Goal: Task Accomplishment & Management: Complete application form

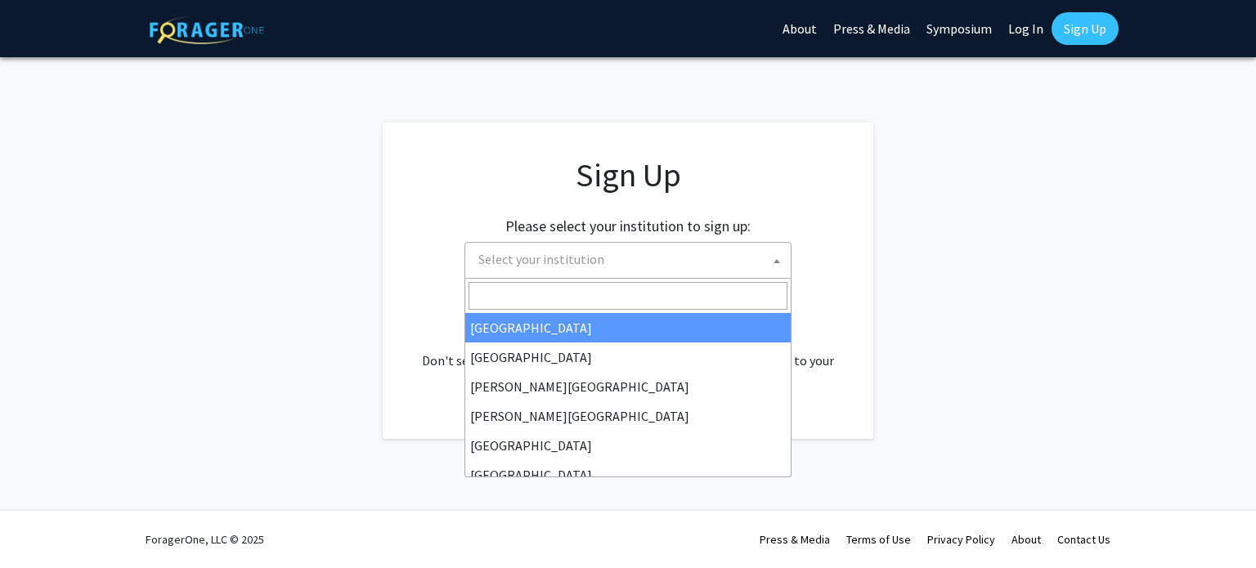
click at [737, 243] on span "Select your institution" at bounding box center [631, 260] width 319 height 34
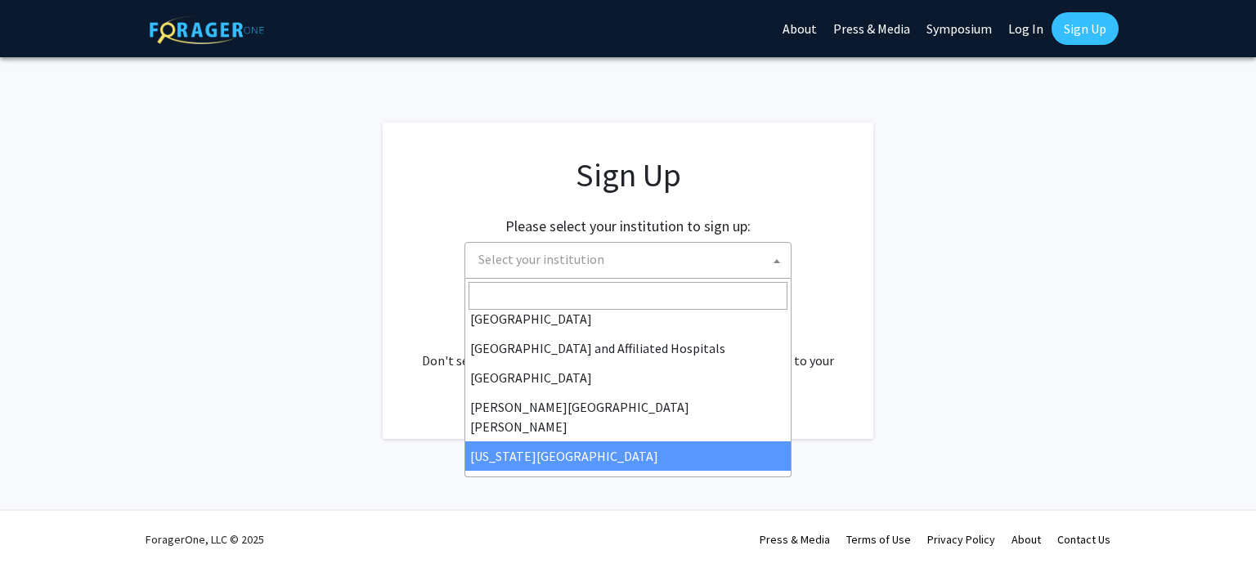
scroll to position [239, 0]
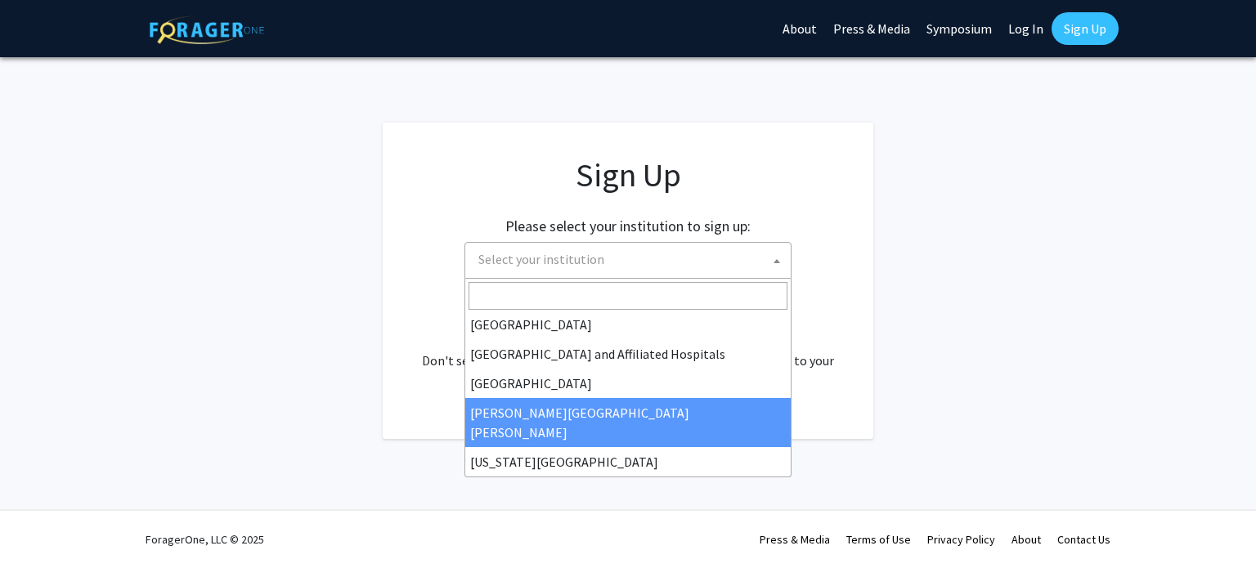
select select "1"
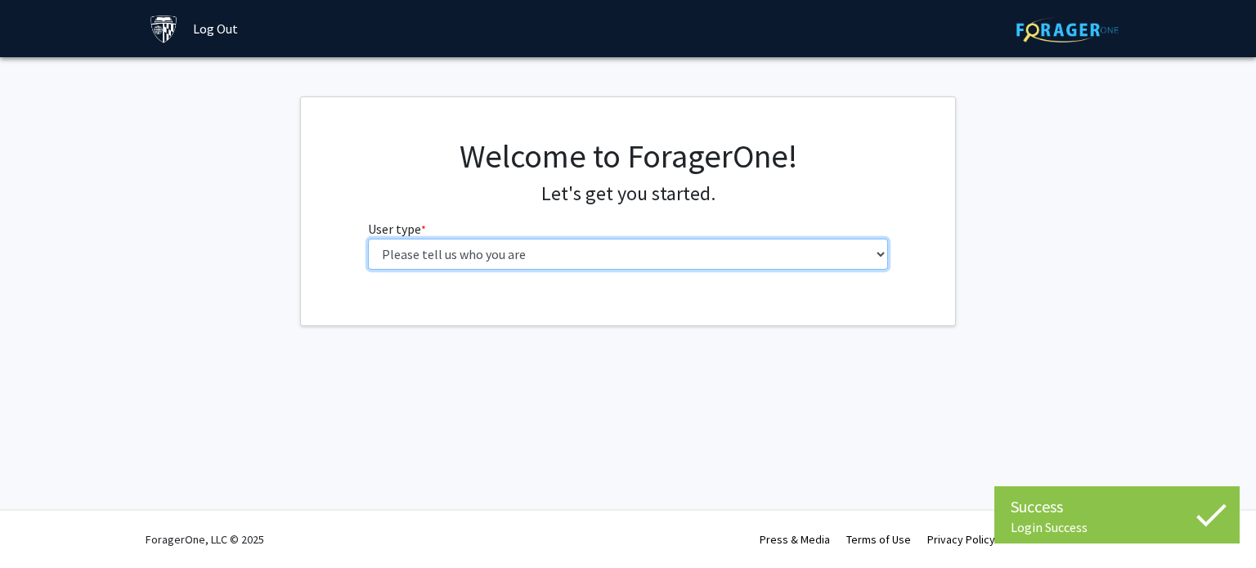
click at [715, 249] on select "Please tell us who you are Undergraduate Student Master's Student Doctoral Cand…" at bounding box center [628, 254] width 521 height 31
select select "2: masters"
click at [368, 239] on select "Please tell us who you are Undergraduate Student Master's Student Doctoral Cand…" at bounding box center [628, 254] width 521 height 31
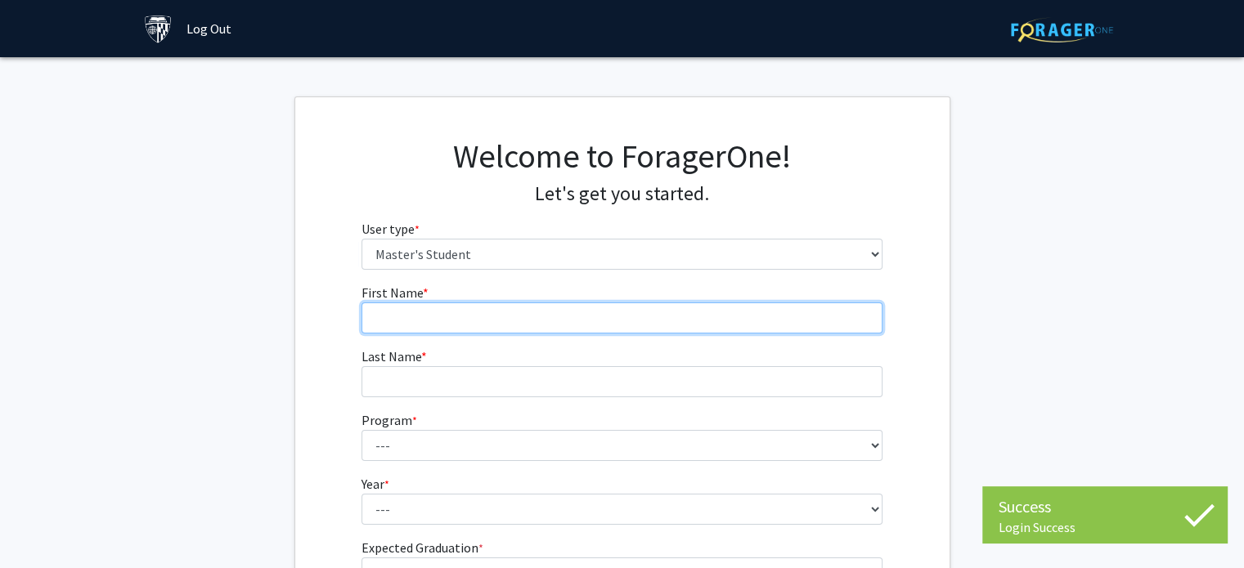
click at [713, 310] on input "First Name * required" at bounding box center [621, 318] width 521 height 31
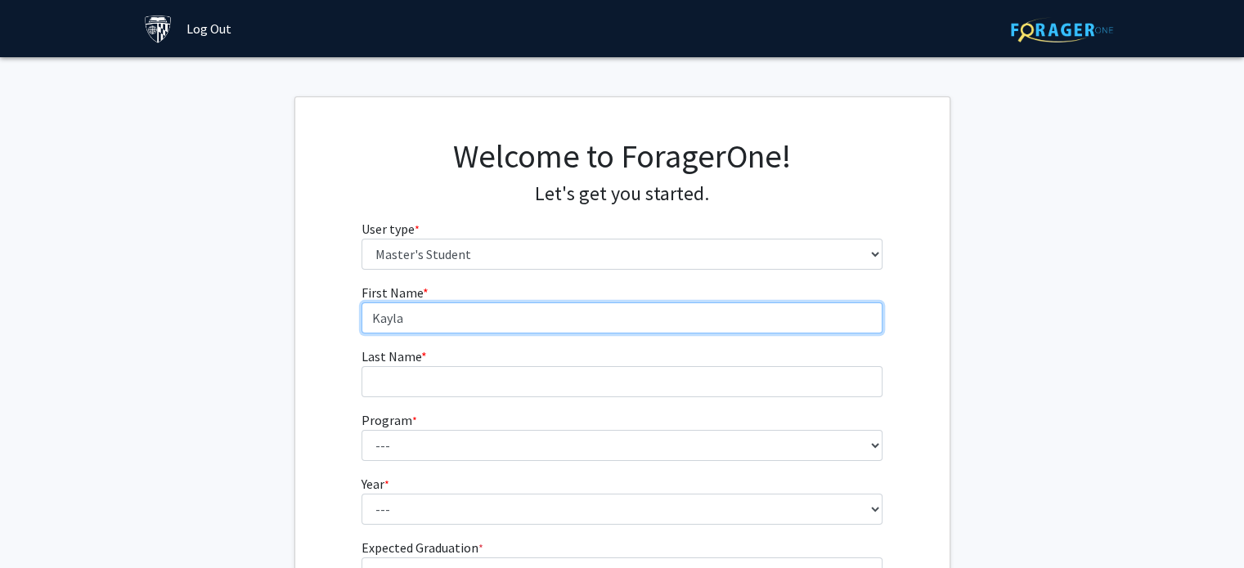
type input "Kayla"
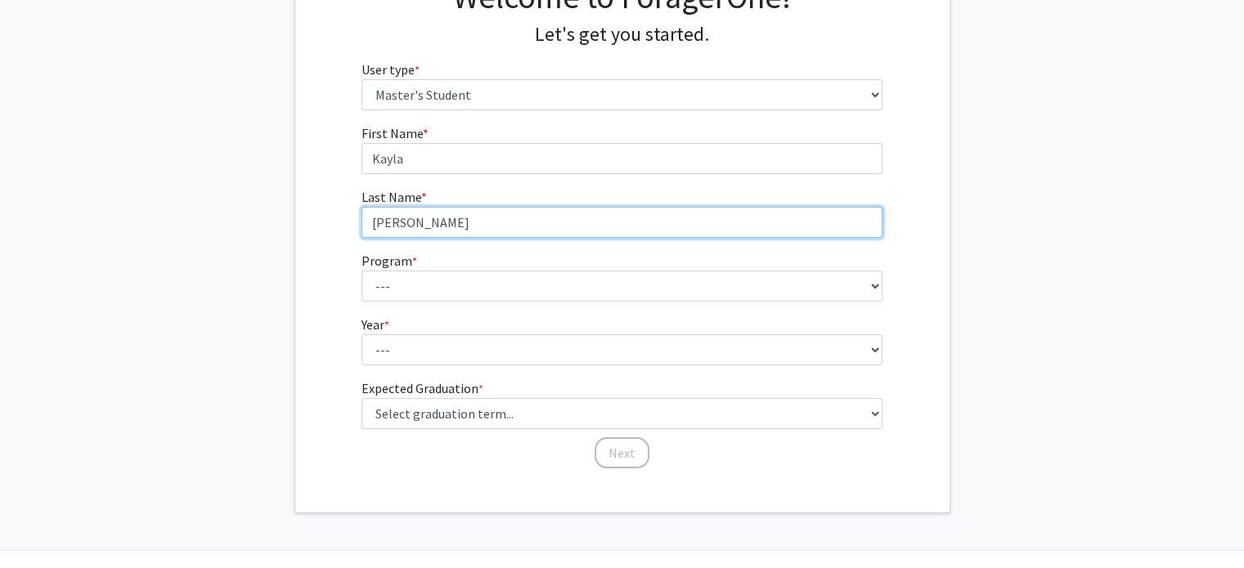
scroll to position [160, 0]
type input "Kosek"
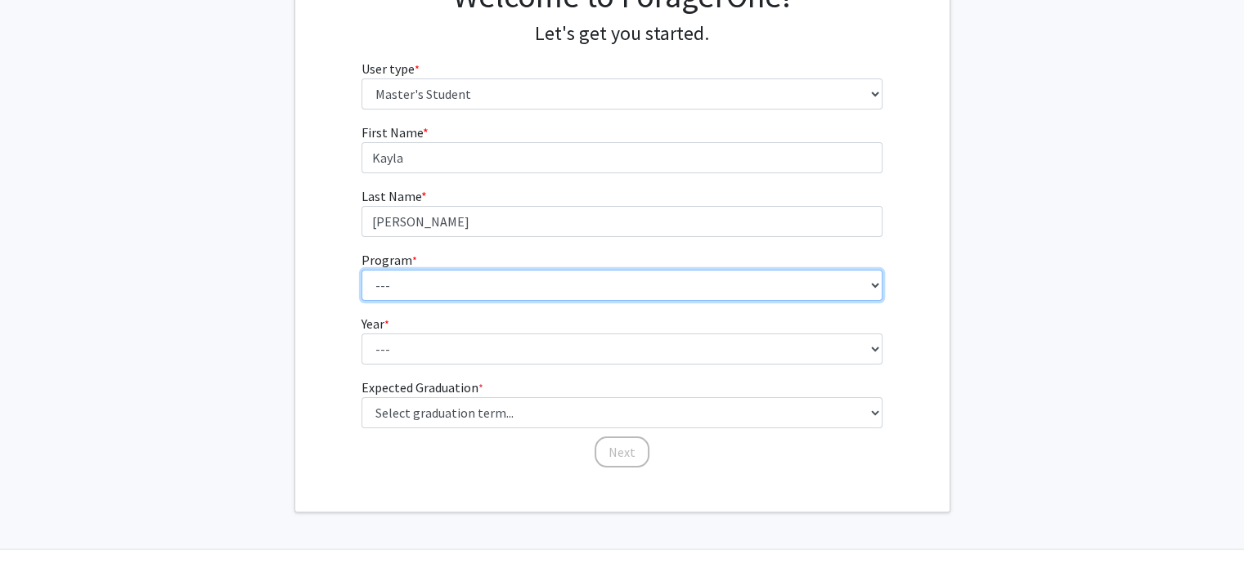
click at [638, 278] on select "--- Anatomy Education Applied and Computational Mathematics Applied Biomedical …" at bounding box center [621, 285] width 521 height 31
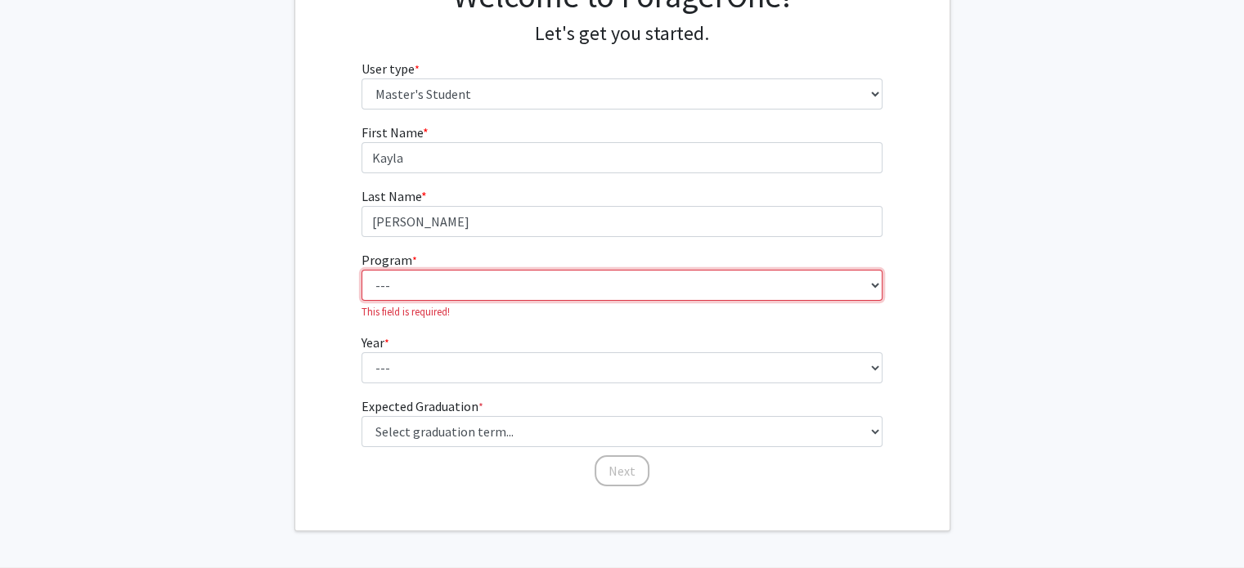
drag, startPoint x: 638, startPoint y: 127, endPoint x: 516, endPoint y: 276, distance: 193.0
click at [516, 276] on select "--- Anatomy Education Applied and Computational Mathematics Applied Biomedical …" at bounding box center [621, 285] width 521 height 31
select select "51: 40"
click at [361, 270] on select "--- Anatomy Education Applied and Computational Mathematics Applied Biomedical …" at bounding box center [621, 285] width 521 height 31
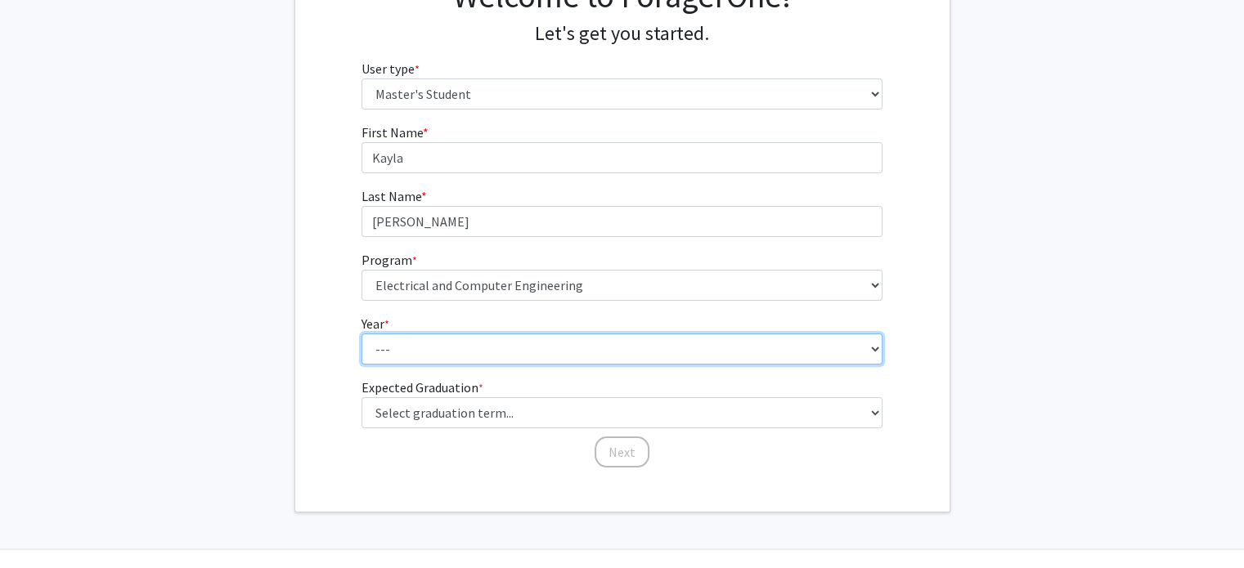
click at [792, 335] on select "--- First Year Second Year" at bounding box center [621, 349] width 521 height 31
select select "1: first_year"
click at [361, 334] on select "--- First Year Second Year" at bounding box center [621, 349] width 521 height 31
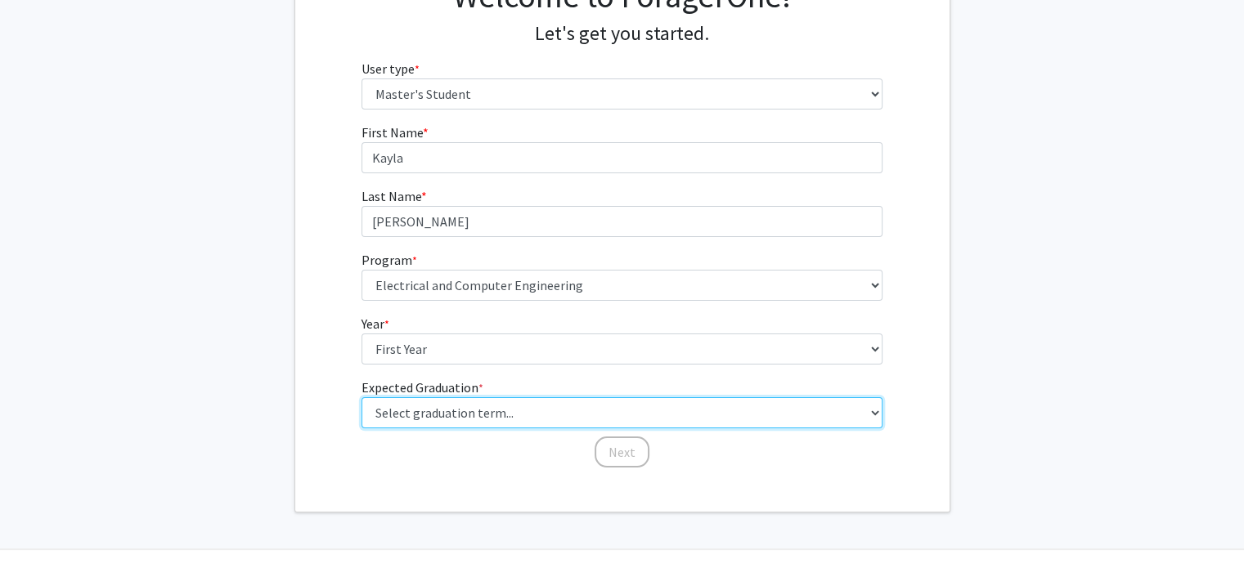
click at [770, 413] on select "Select graduation term... Spring 2025 Summer 2025 Fall 2025 Winter 2025 Spring …" at bounding box center [621, 412] width 521 height 31
click at [523, 420] on select "Select graduation term... Spring 2025 Summer 2025 Fall 2025 Winter 2025 Spring …" at bounding box center [621, 412] width 521 height 31
select select "13: spring_2028"
click at [361, 397] on select "Select graduation term... Spring 2025 Summer 2025 Fall 2025 Winter 2025 Spring …" at bounding box center [621, 412] width 521 height 31
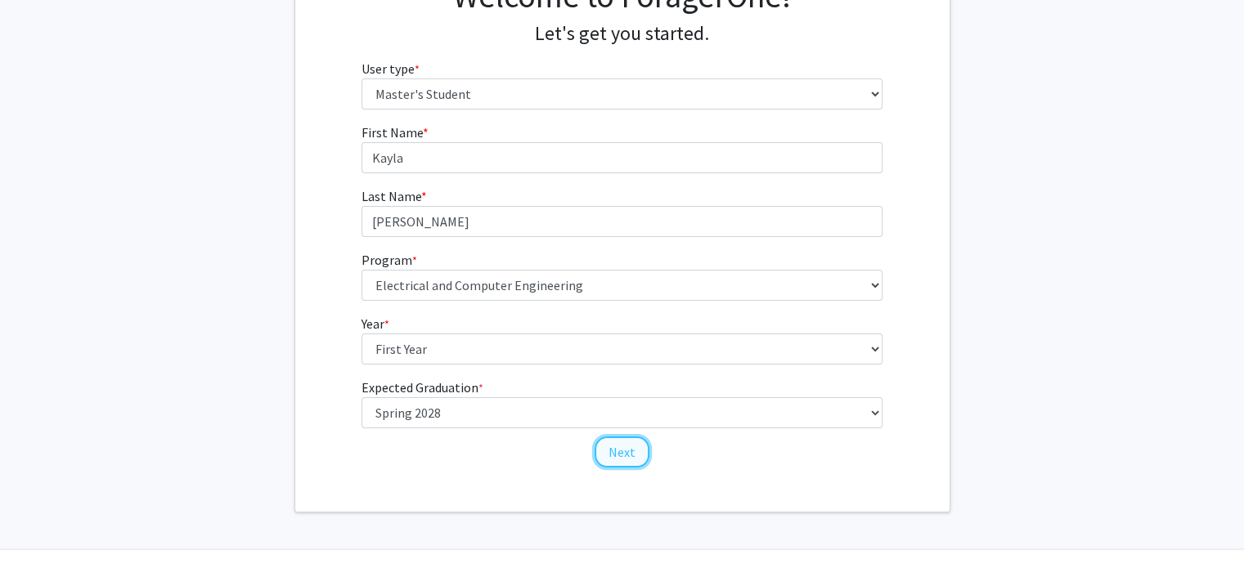
click at [631, 451] on button "Next" at bounding box center [622, 452] width 55 height 31
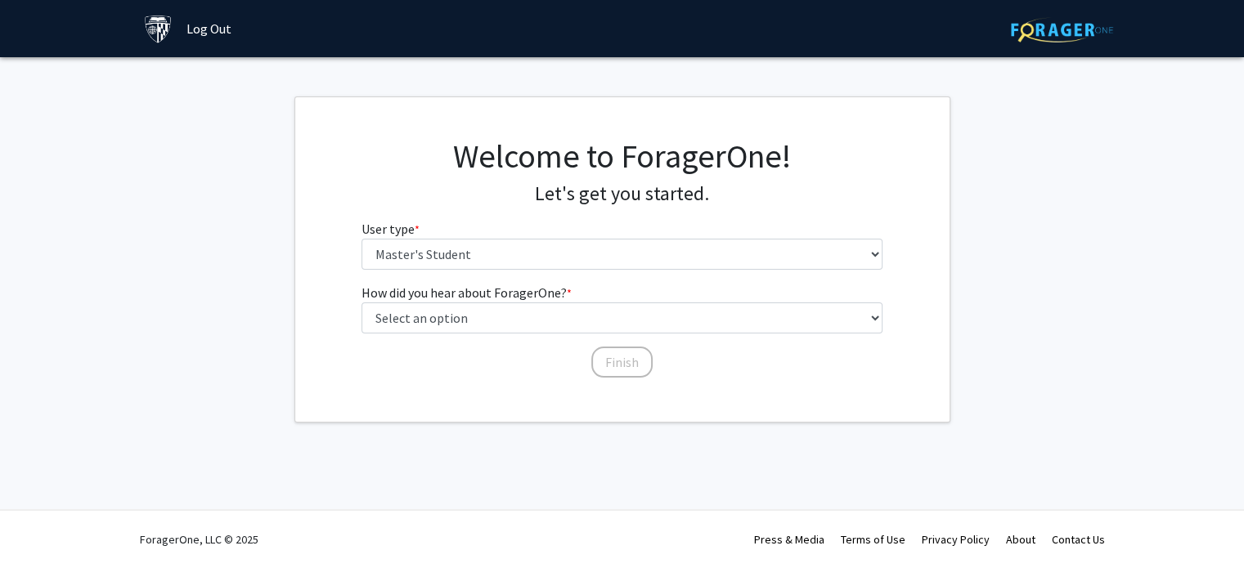
scroll to position [0, 0]
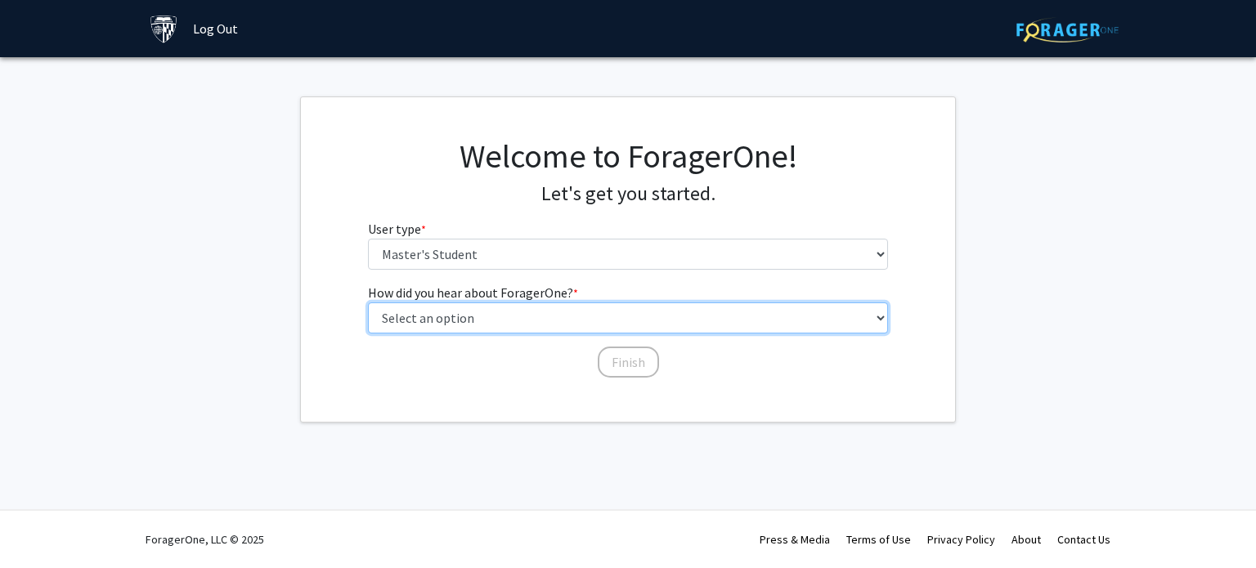
click at [399, 319] on select "Select an option Peer/student recommendation Faculty/staff recommendation Unive…" at bounding box center [628, 318] width 521 height 31
select select "3: university_website"
click at [368, 303] on select "Select an option Peer/student recommendation Faculty/staff recommendation Unive…" at bounding box center [628, 318] width 521 height 31
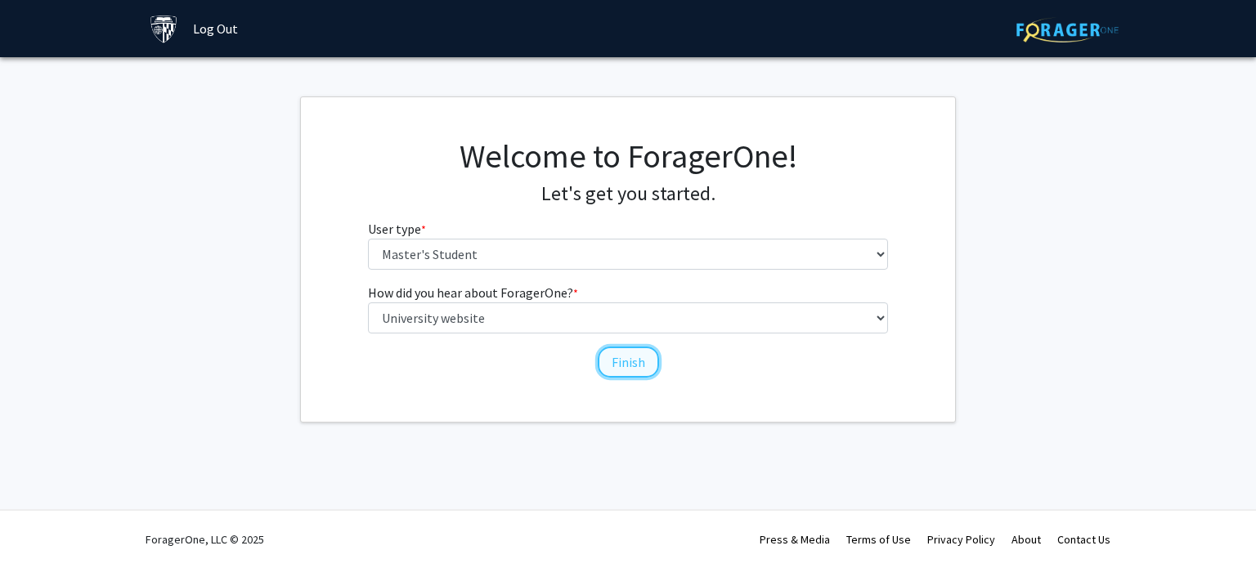
click at [626, 369] on button "Finish" at bounding box center [628, 362] width 61 height 31
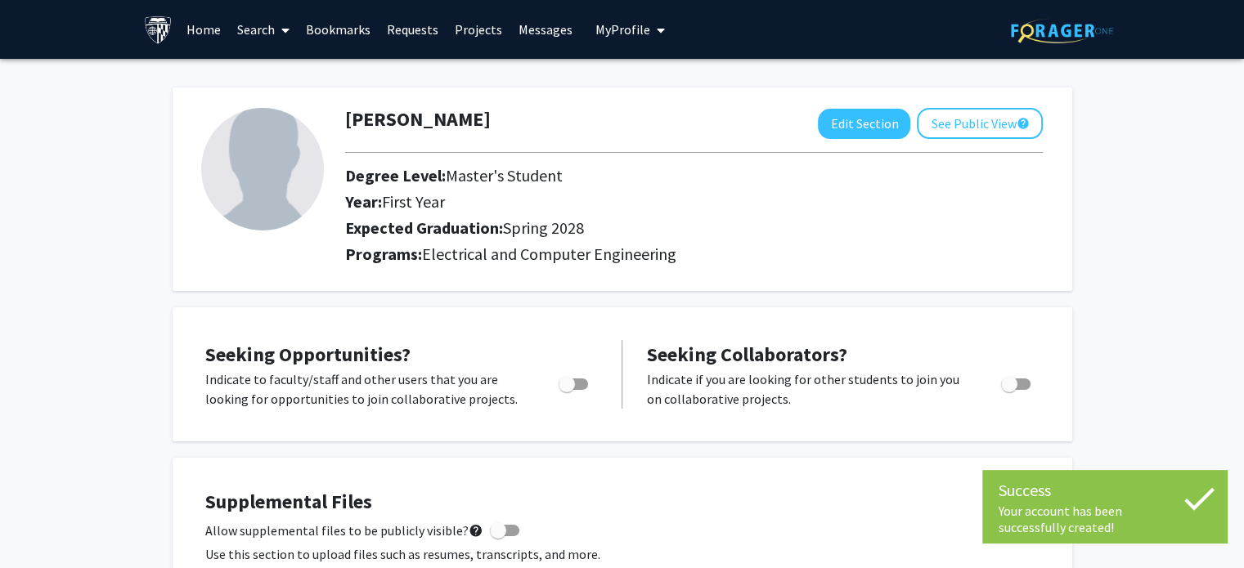
click at [1196, 502] on icon at bounding box center [1198, 498] width 41 height 41
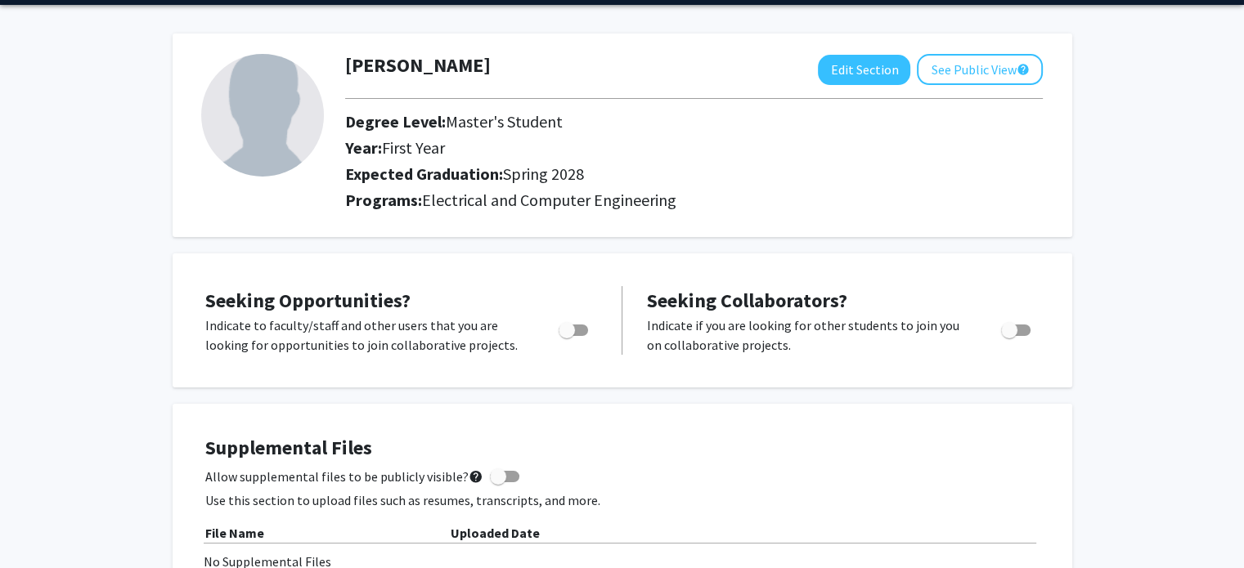
scroll to position [55, 0]
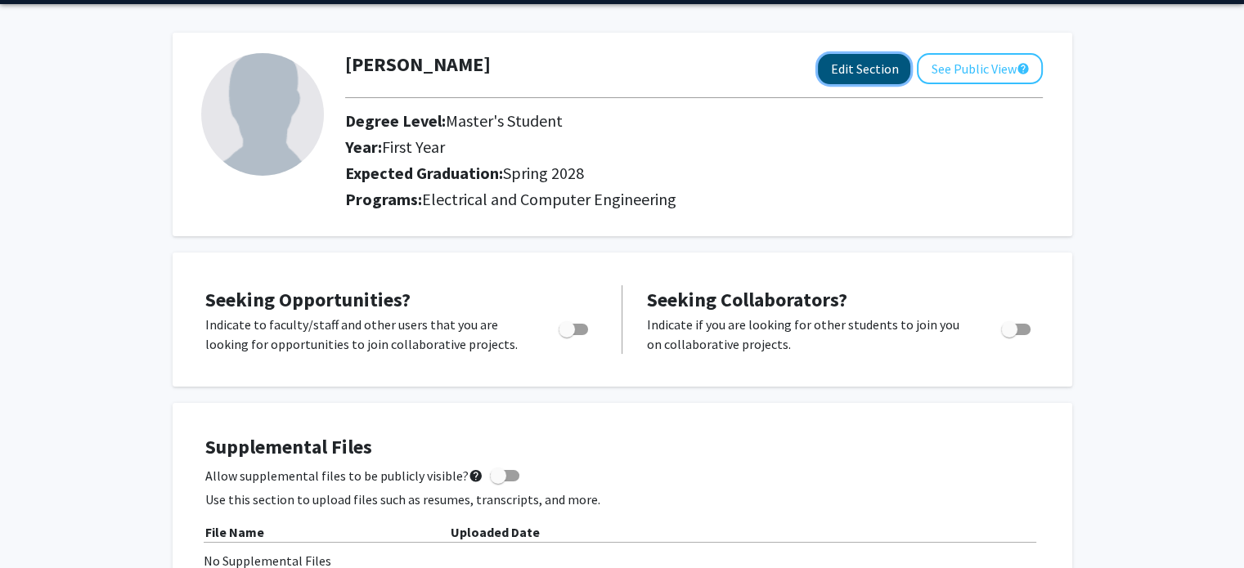
click at [890, 66] on button "Edit Section" at bounding box center [864, 69] width 92 height 30
select select "first_year"
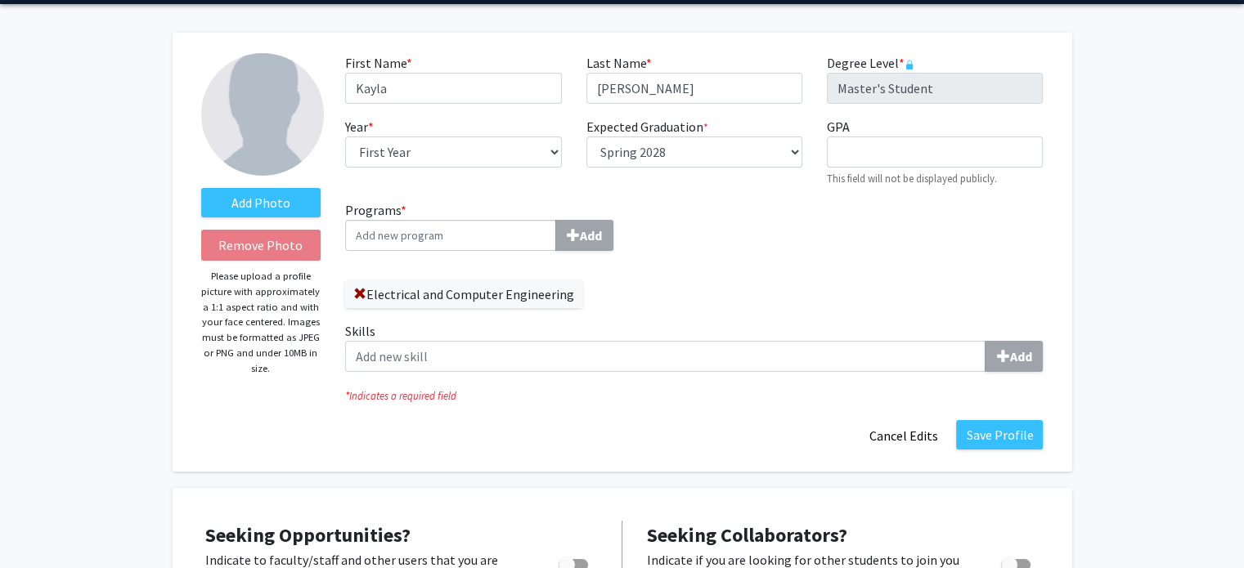
click at [721, 150] on select "Select graduation term... Spring 2018 Summer 2018 Fall 2018 Winter 2018 Spring …" at bounding box center [694, 152] width 216 height 31
select select "43: fall_2028"
click at [586, 137] on select "Select graduation term... Spring 2018 Summer 2018 Fall 2018 Winter 2018 Spring …" at bounding box center [694, 152] width 216 height 31
click at [687, 464] on div "Add Photo Remove Photo Please upload a profile picture with approximately a 1:1…" at bounding box center [623, 252] width 900 height 439
click at [973, 450] on div "Save Profile Cancel Edits" at bounding box center [694, 435] width 722 height 31
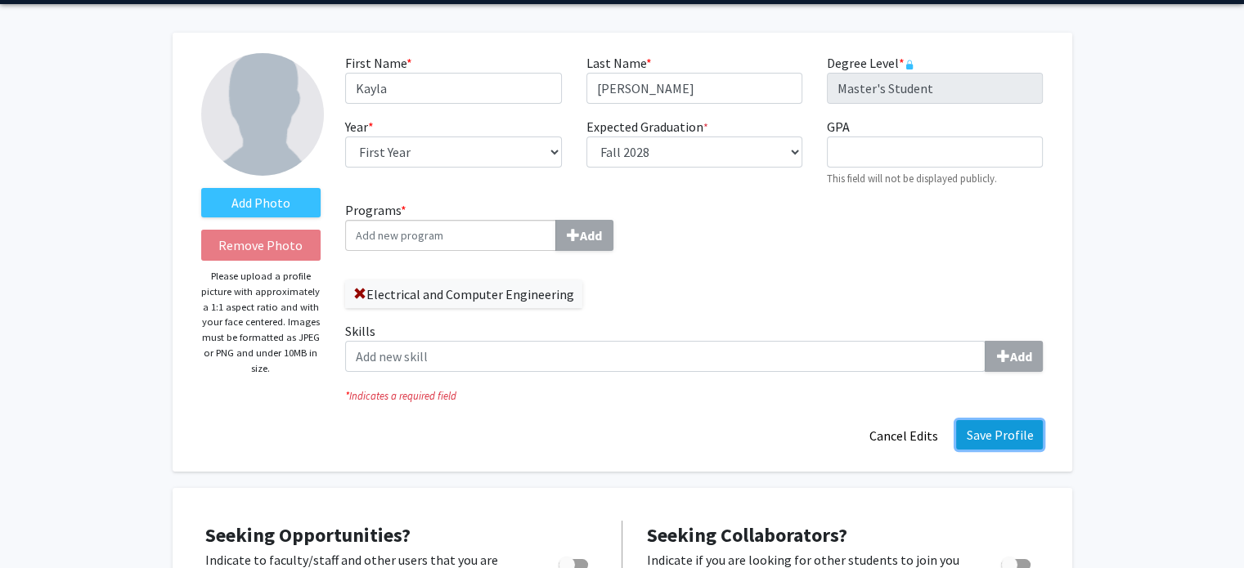
click at [980, 444] on button "Save Profile" at bounding box center [999, 434] width 87 height 29
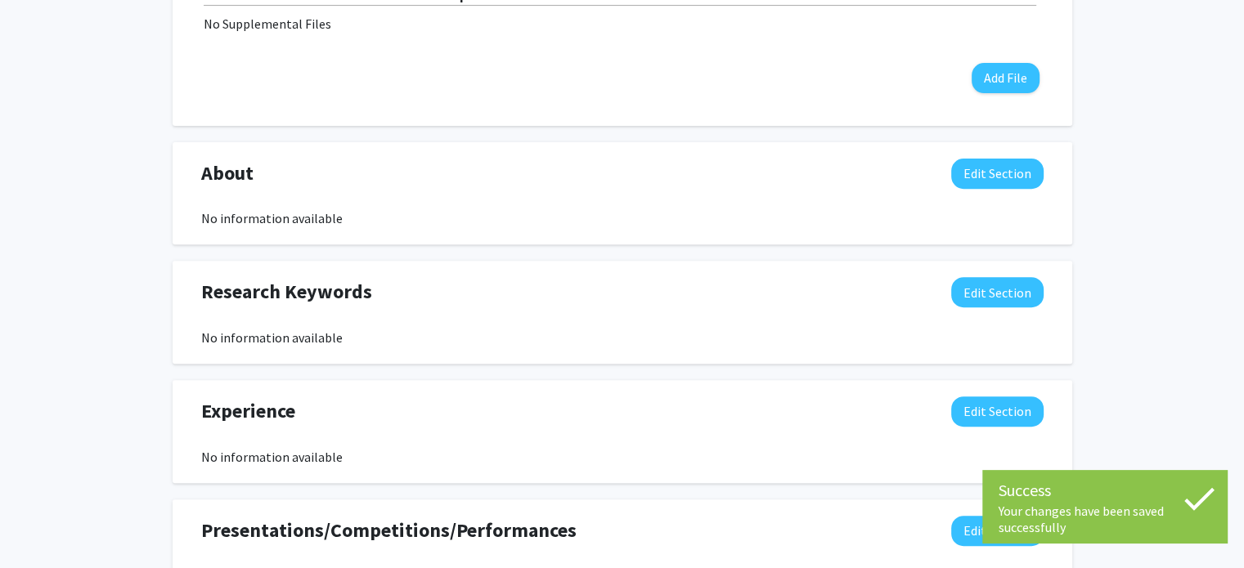
scroll to position [965, 0]
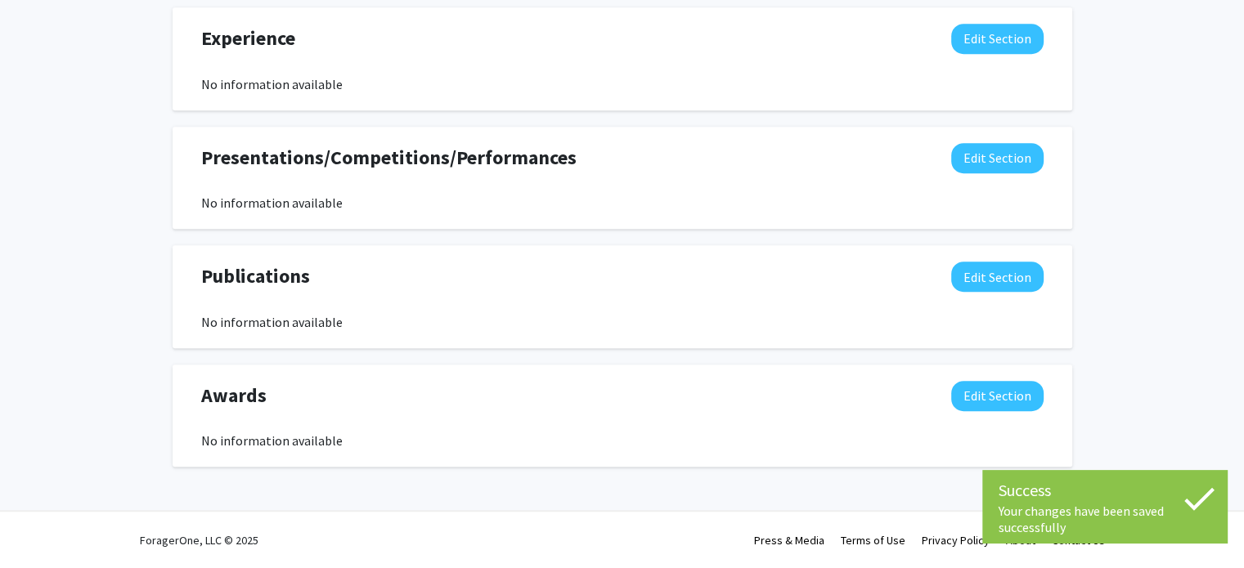
click at [1188, 499] on icon at bounding box center [1198, 498] width 41 height 41
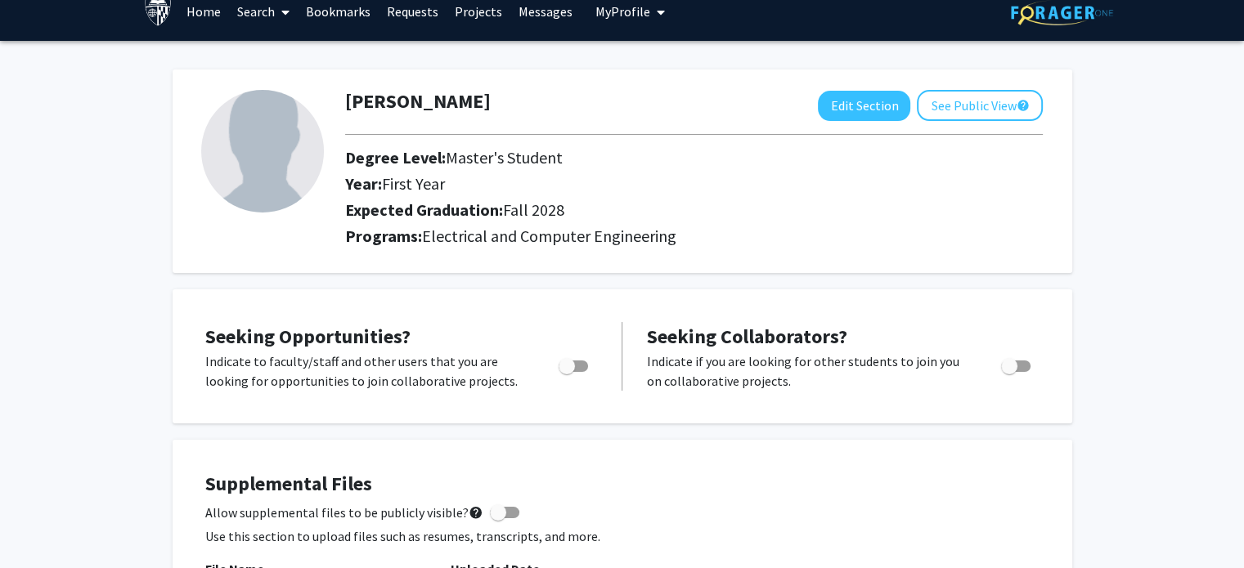
scroll to position [0, 0]
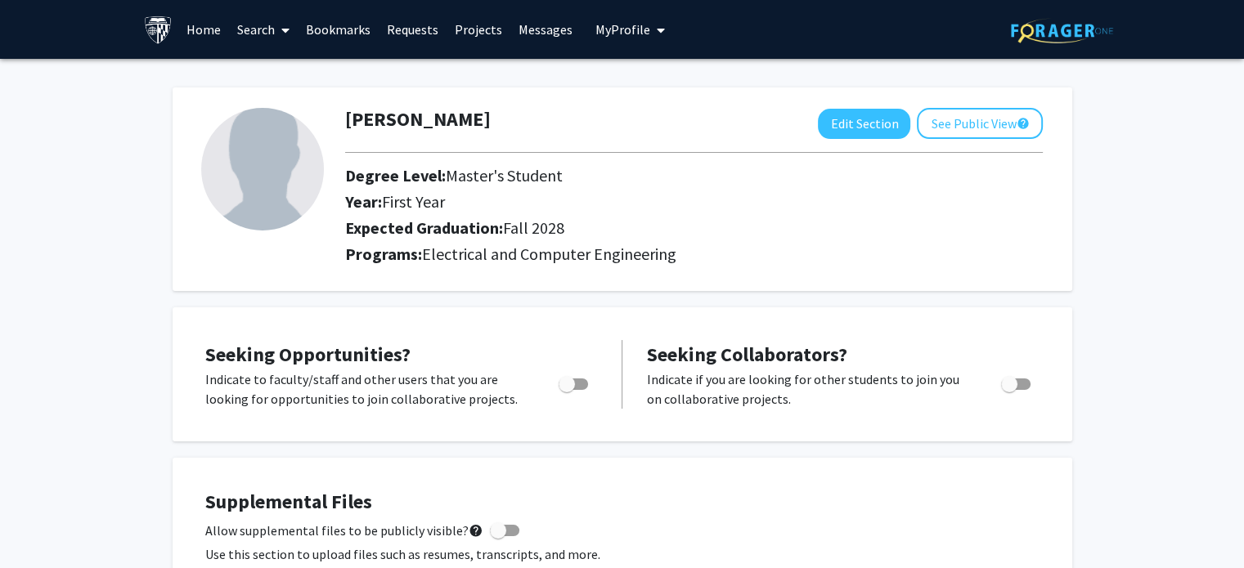
click at [281, 35] on icon at bounding box center [285, 30] width 8 height 13
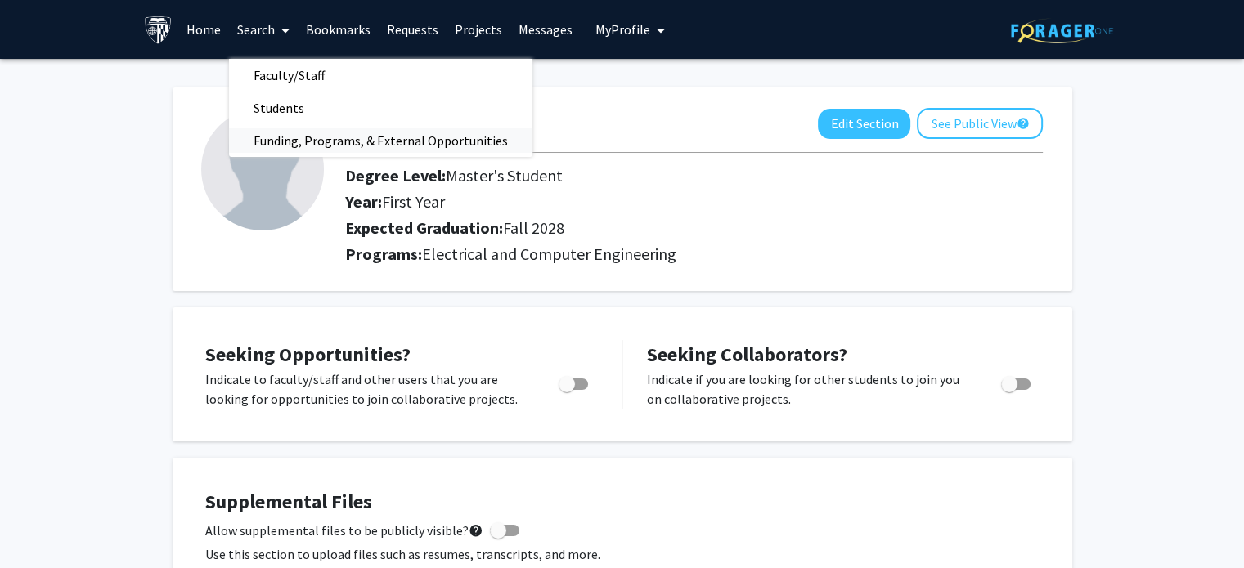
click at [281, 136] on span "Funding, Programs, & External Opportunities" at bounding box center [380, 140] width 303 height 33
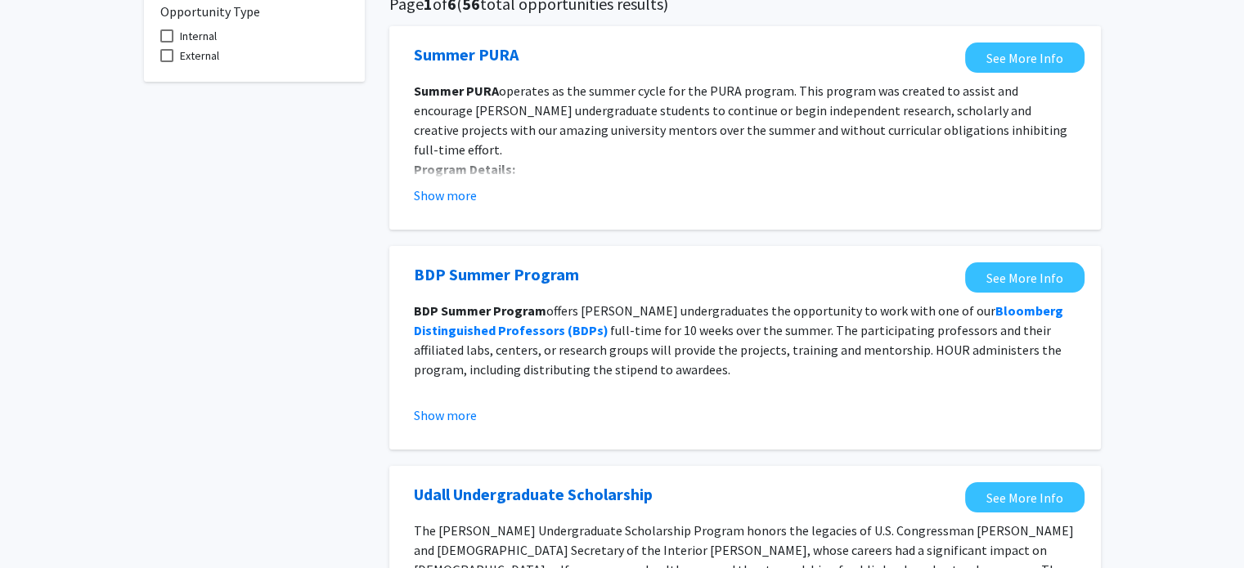
scroll to position [140, 0]
click at [446, 190] on button "Show more" at bounding box center [445, 195] width 63 height 20
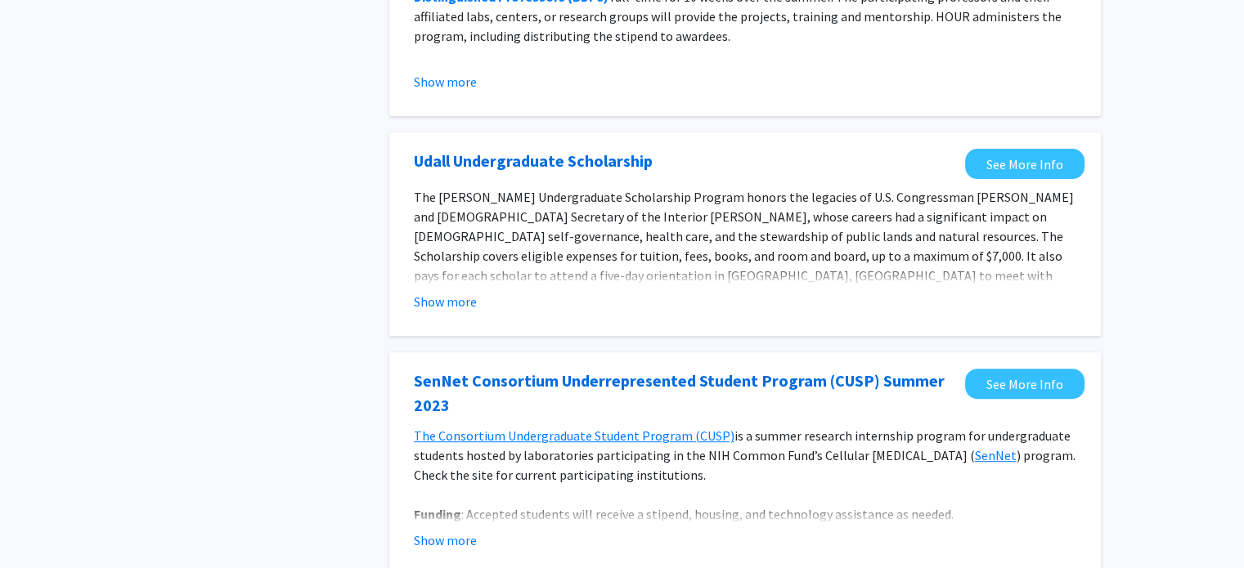
scroll to position [0, 0]
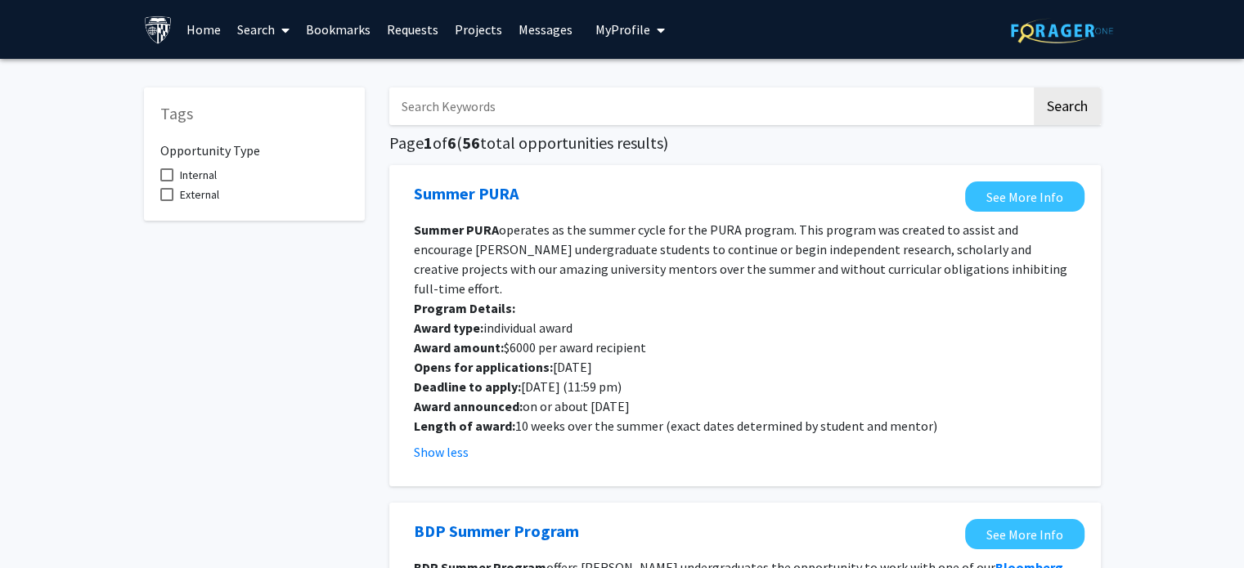
click at [262, 29] on link "Search" at bounding box center [263, 29] width 69 height 57
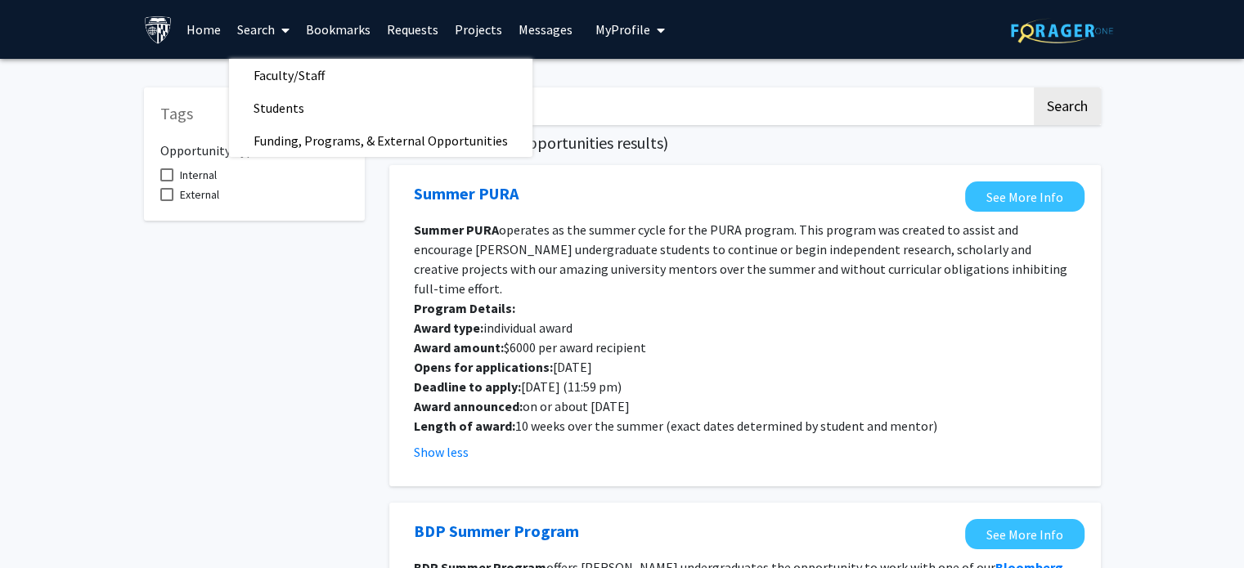
click at [463, 31] on link "Projects" at bounding box center [479, 29] width 64 height 57
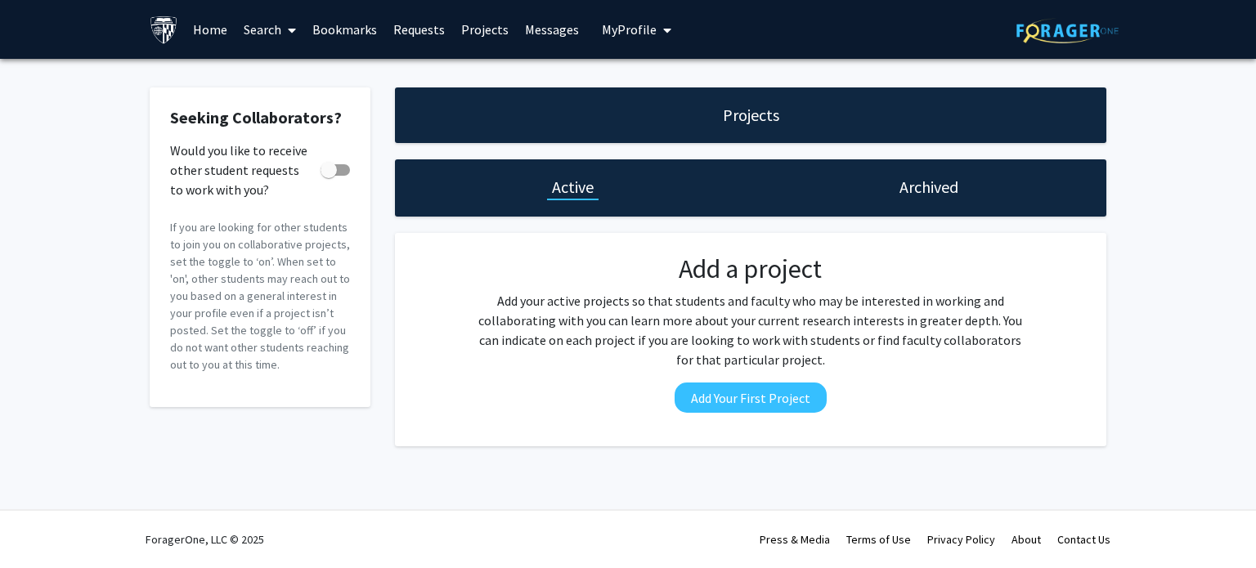
click at [231, 32] on link "Home" at bounding box center [210, 29] width 51 height 57
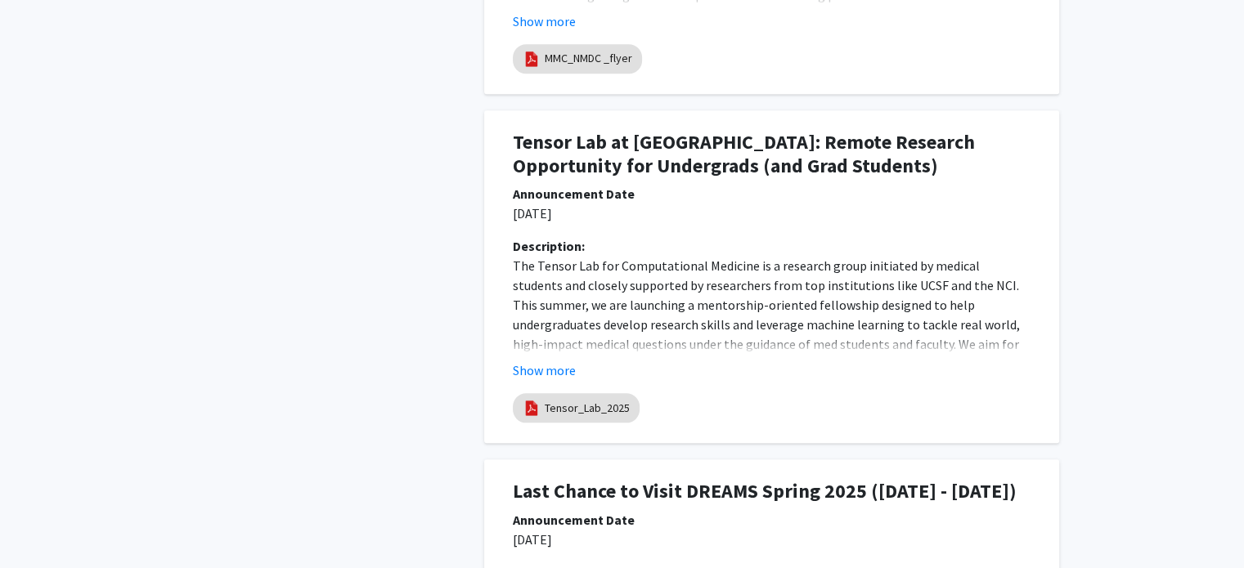
scroll to position [1842, 0]
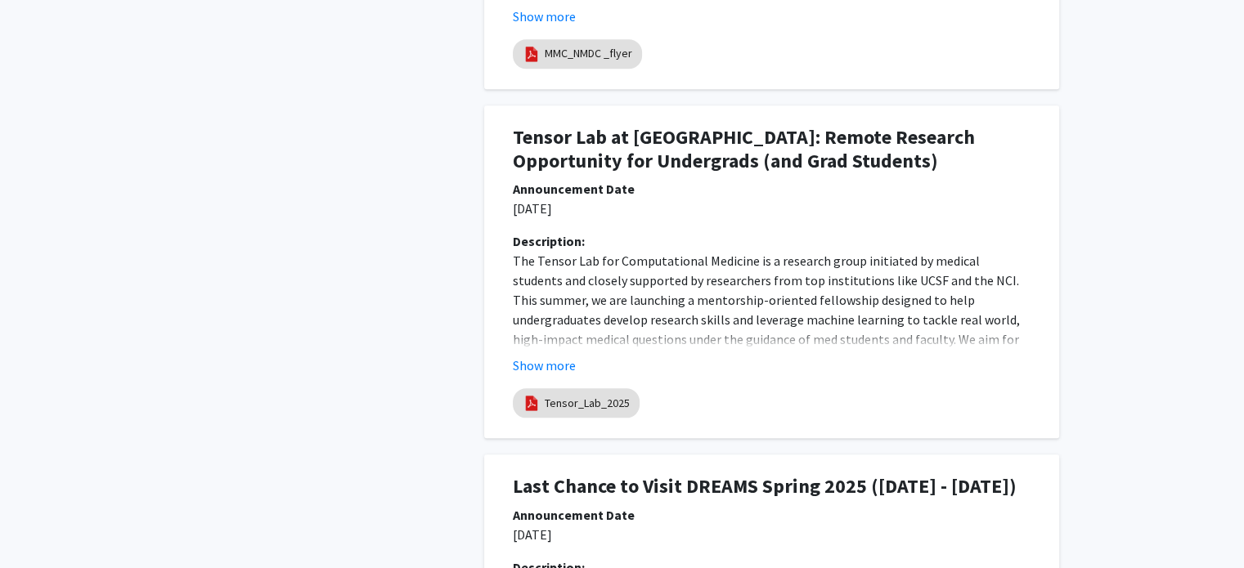
click at [559, 352] on fg-read-more "The Tensor Lab for Computational Medicine is a research group initiated by medi…" at bounding box center [772, 313] width 518 height 124
click at [554, 359] on button "Show more" at bounding box center [544, 366] width 63 height 20
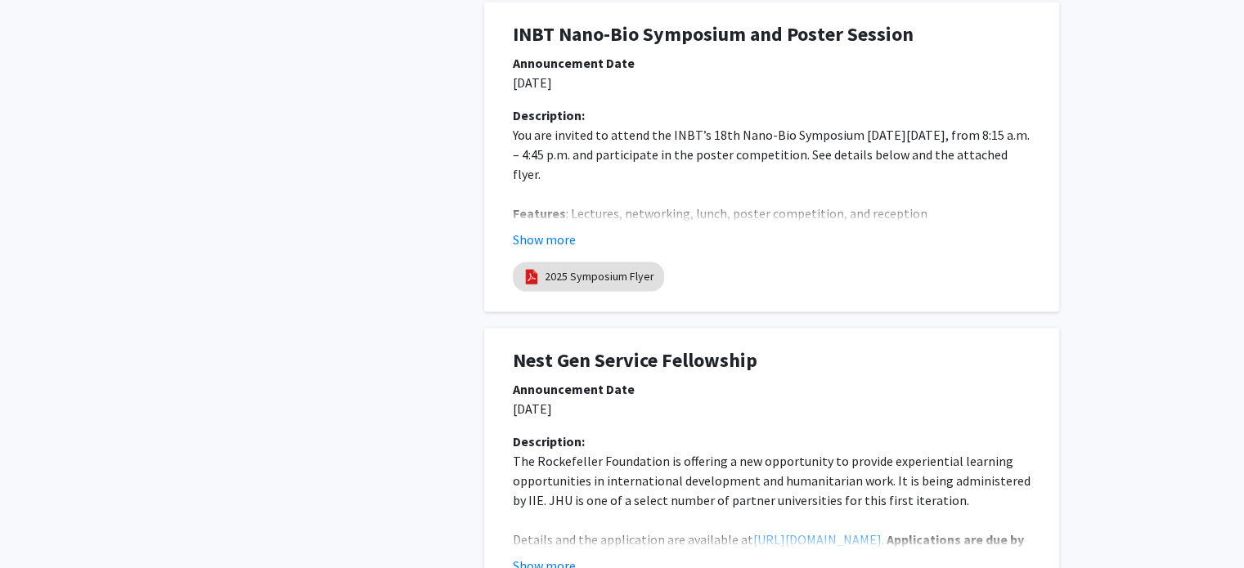
scroll to position [3449, 0]
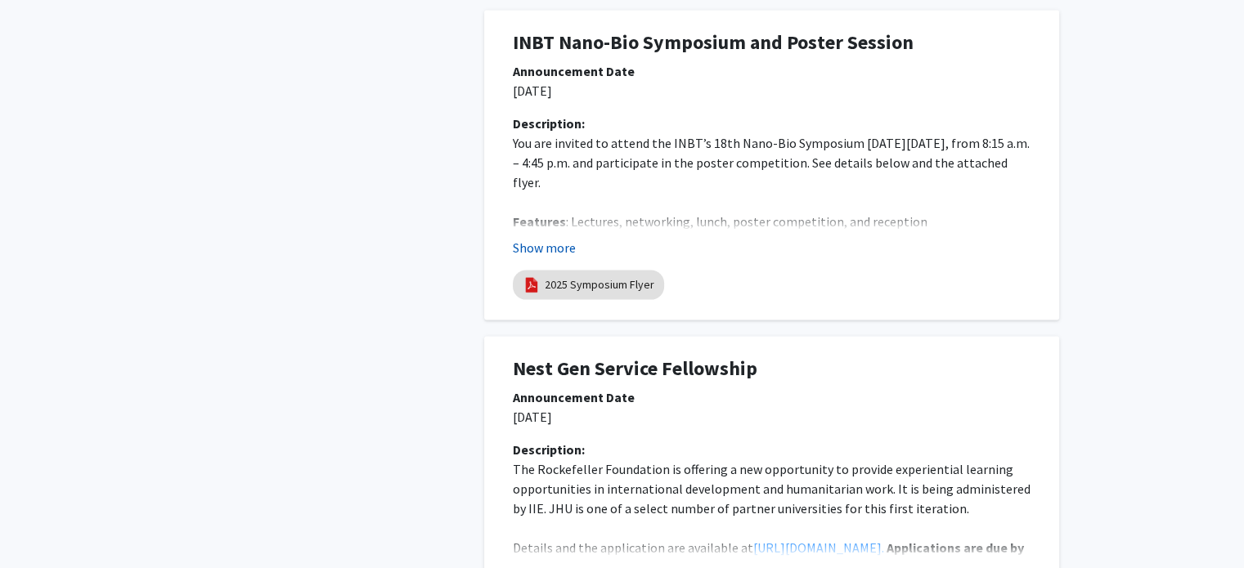
click at [530, 258] on button "Show more" at bounding box center [544, 248] width 63 height 20
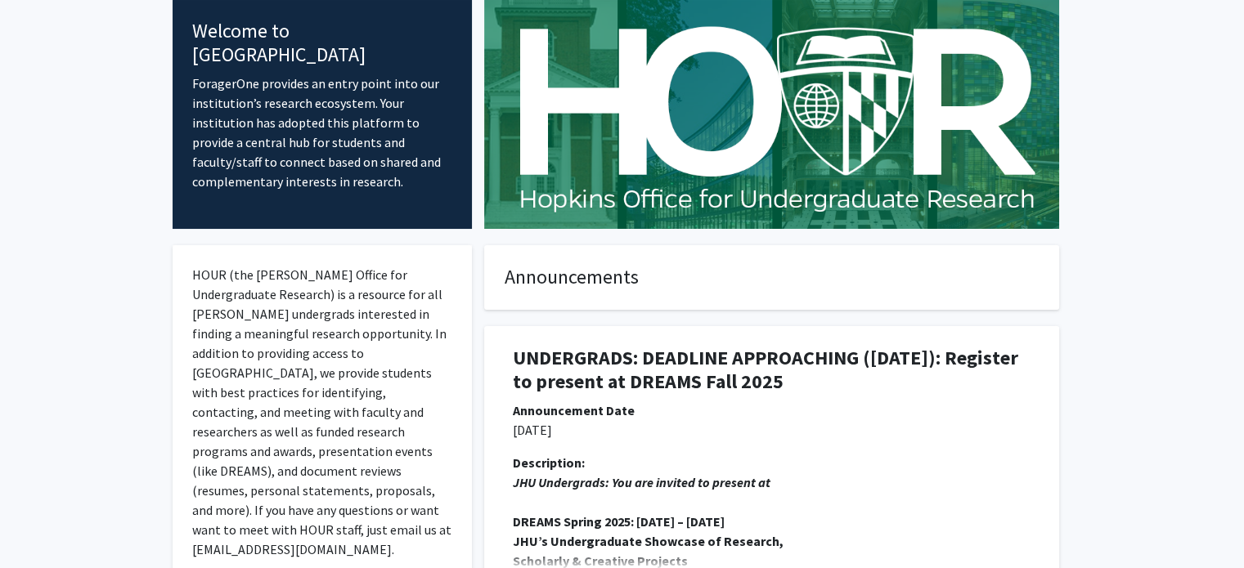
scroll to position [0, 0]
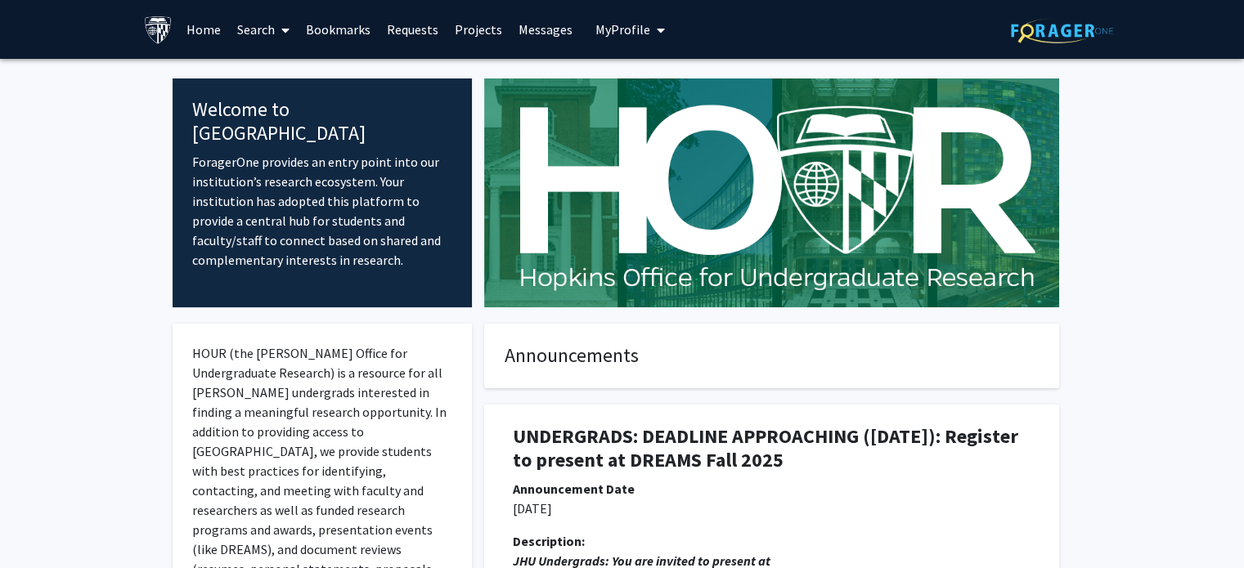
click at [263, 25] on link "Search" at bounding box center [263, 29] width 69 height 57
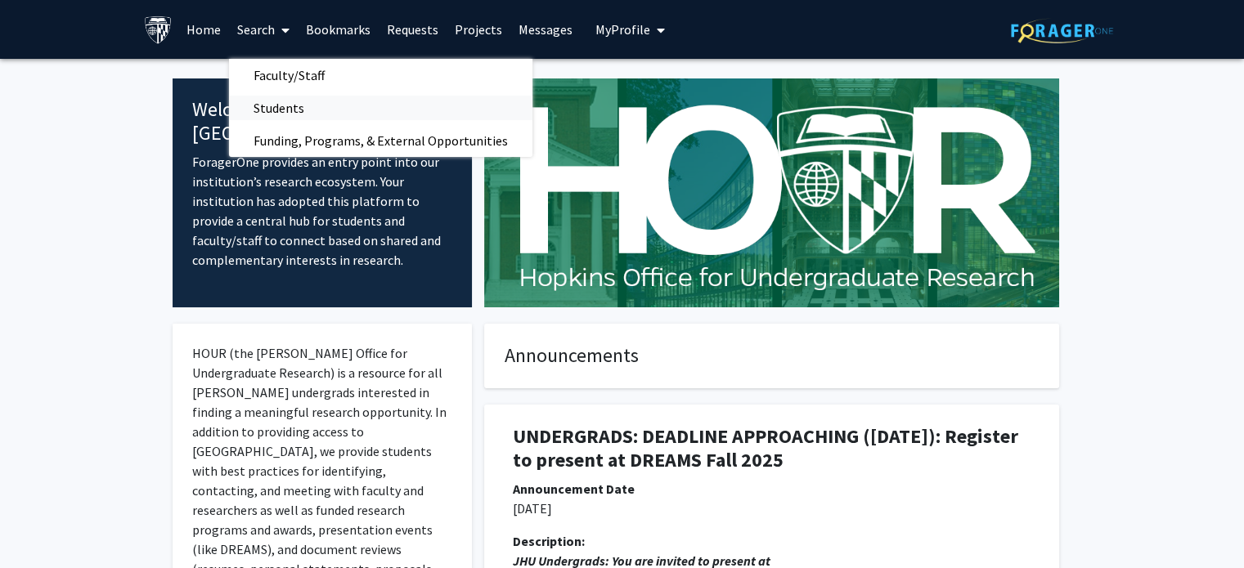
click at [274, 110] on span "Students" at bounding box center [279, 108] width 100 height 33
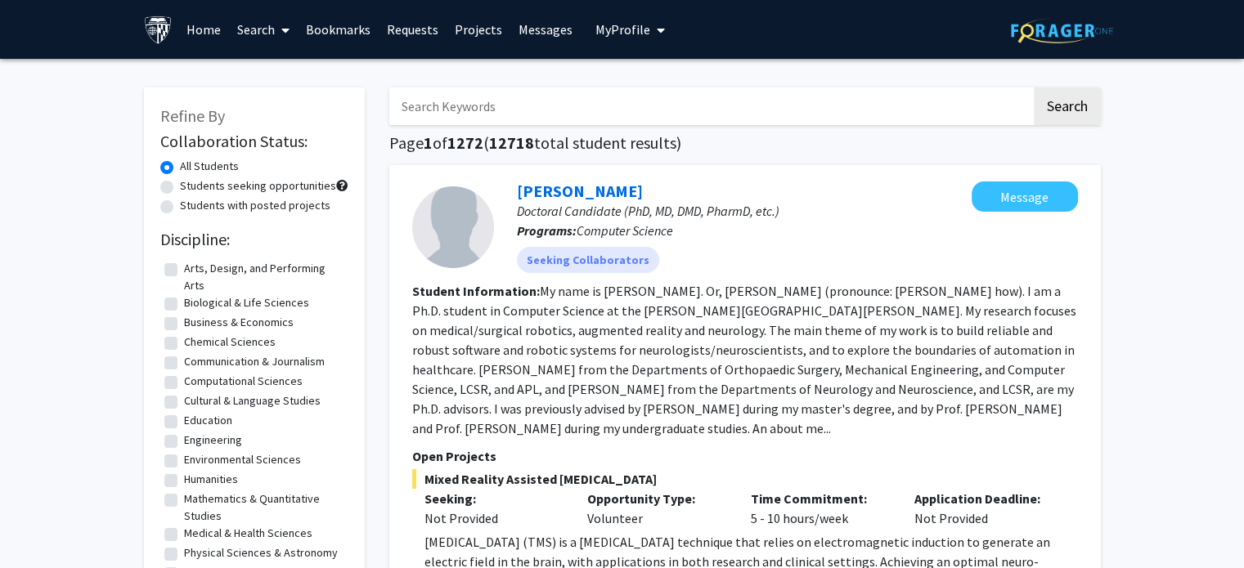
click at [254, 37] on link "Search" at bounding box center [263, 29] width 69 height 57
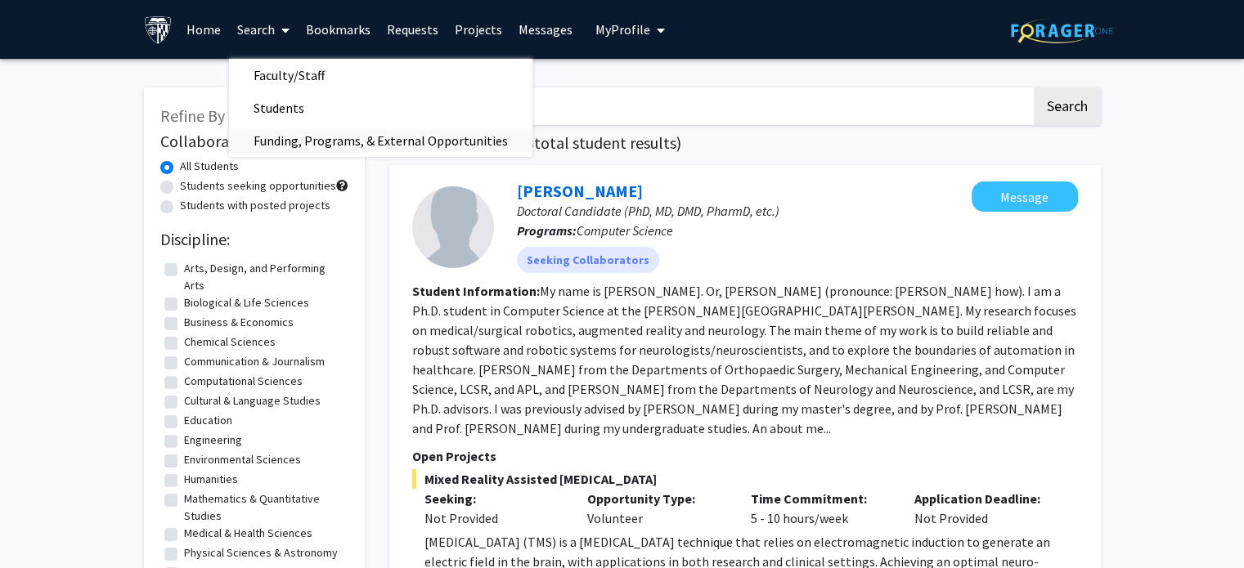
click at [307, 146] on span "Funding, Programs, & External Opportunities" at bounding box center [380, 140] width 303 height 33
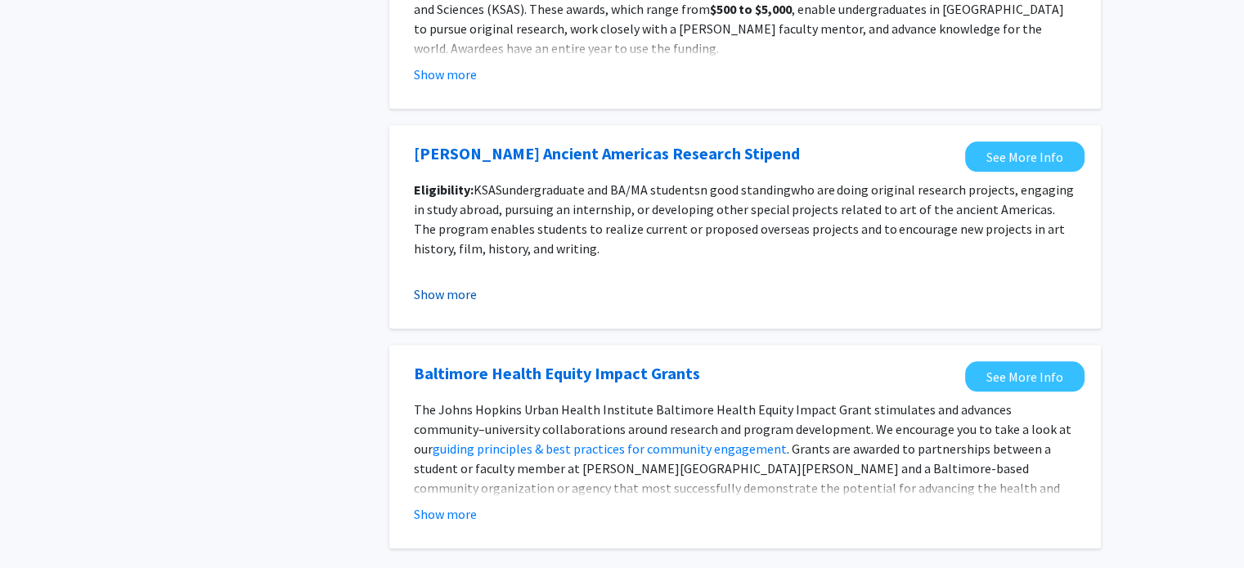
scroll to position [1885, 0]
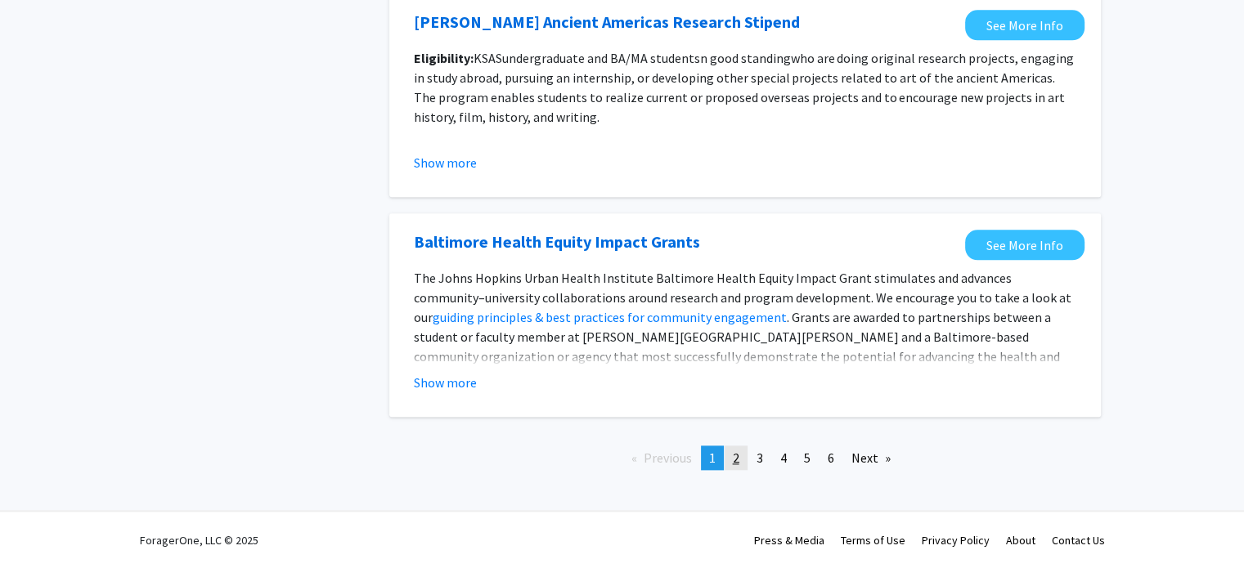
click at [733, 467] on link "page 2" at bounding box center [736, 458] width 23 height 25
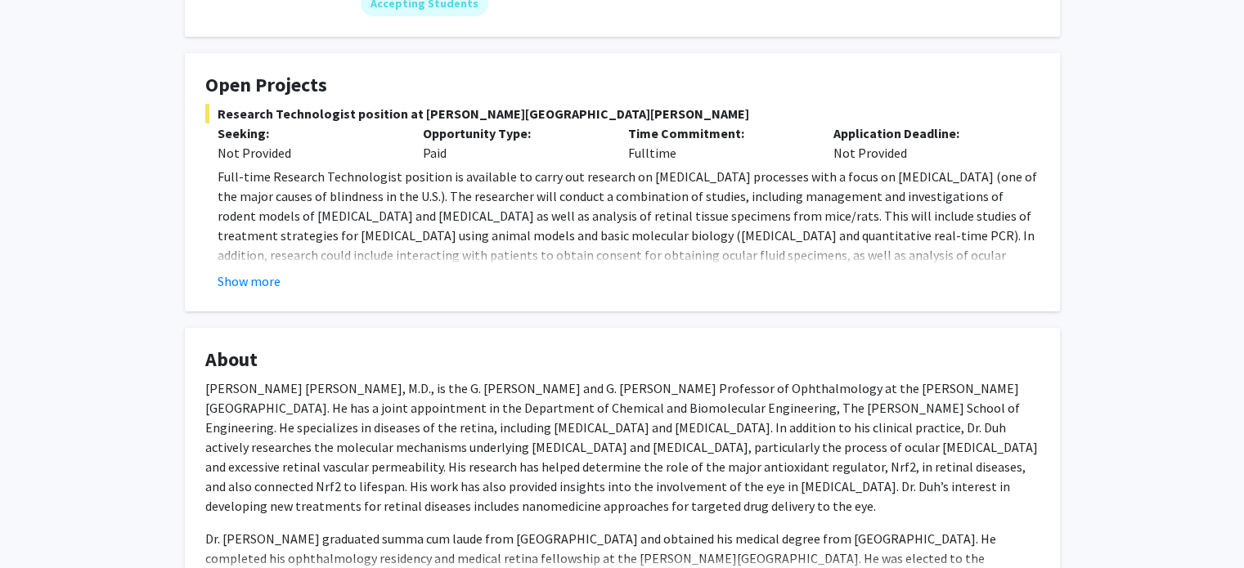
scroll to position [245, 0]
click at [232, 285] on button "Show more" at bounding box center [249, 281] width 63 height 20
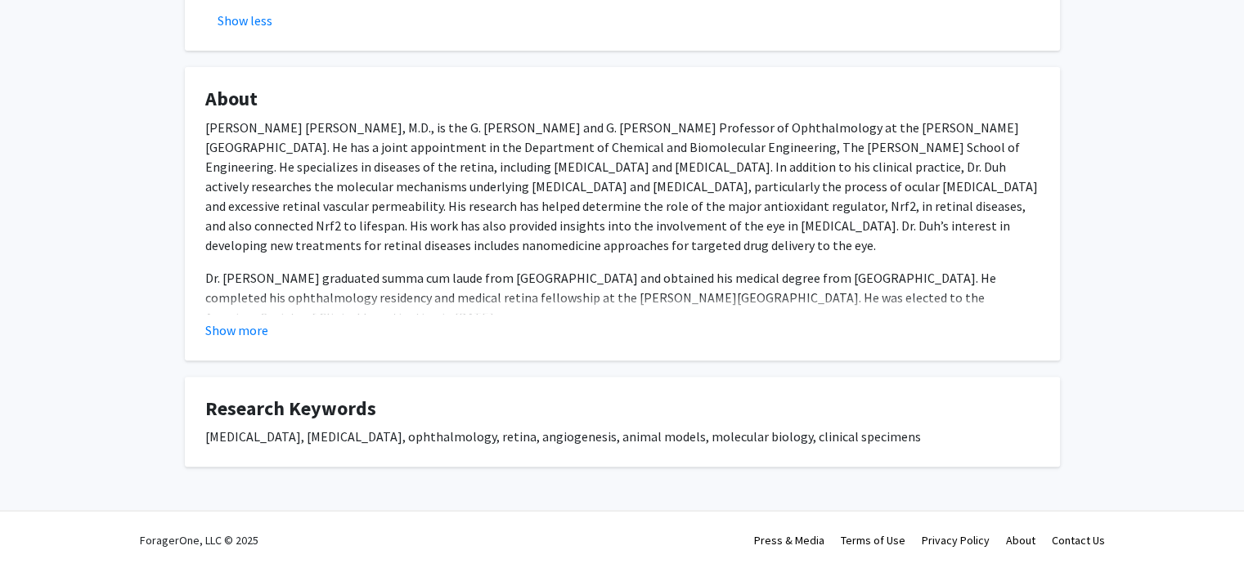
scroll to position [0, 0]
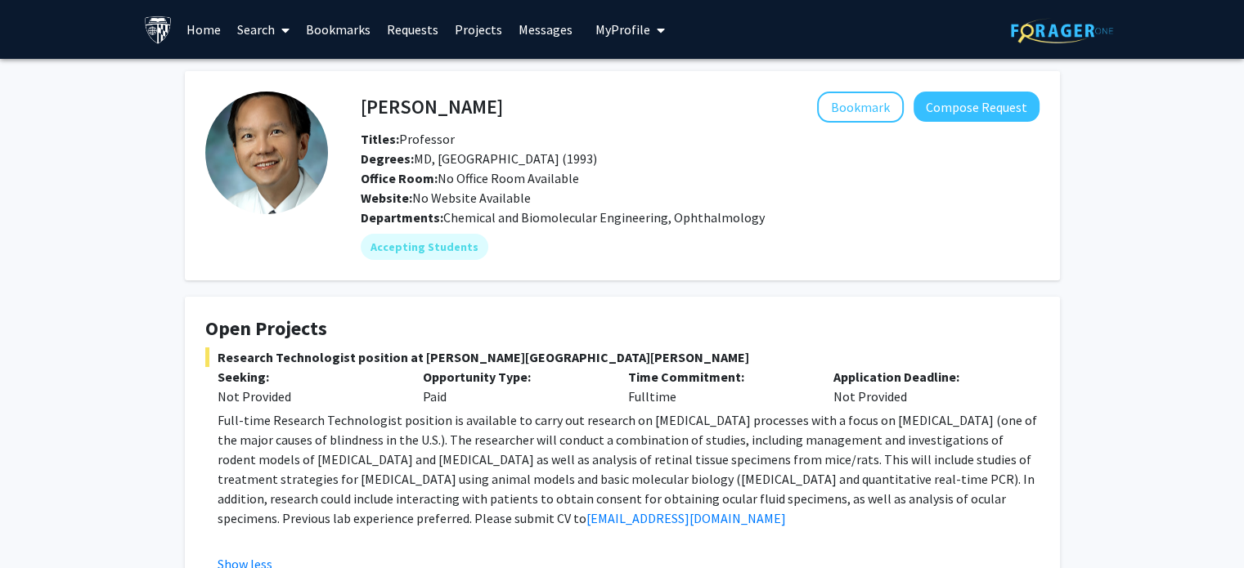
click at [273, 30] on link "Search" at bounding box center [263, 29] width 69 height 57
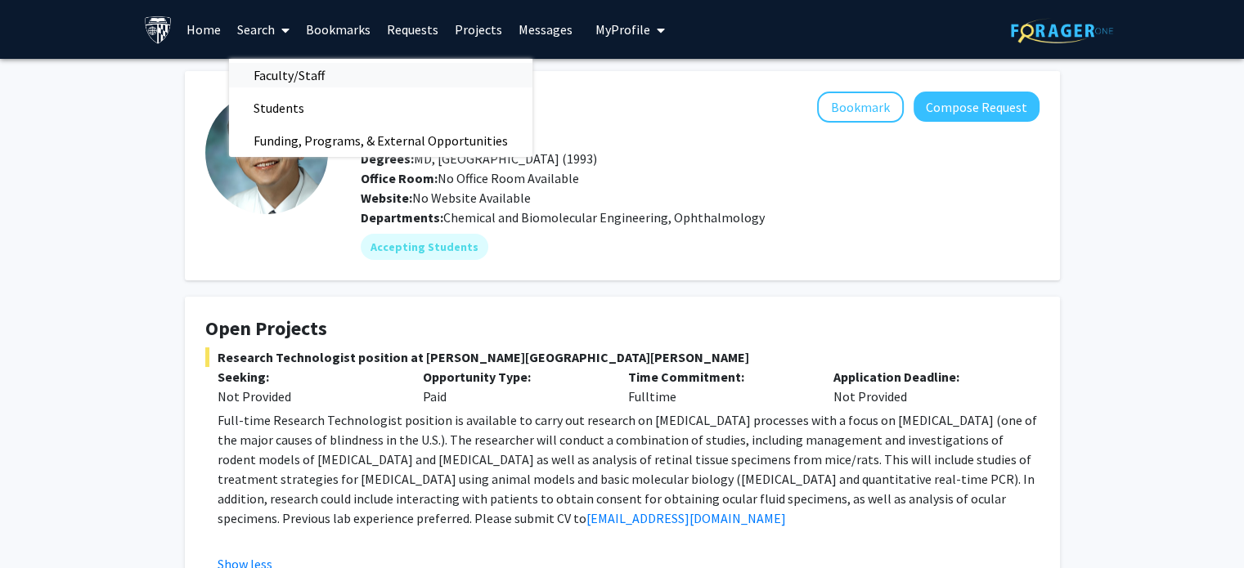
click at [286, 84] on span "Faculty/Staff" at bounding box center [289, 75] width 120 height 33
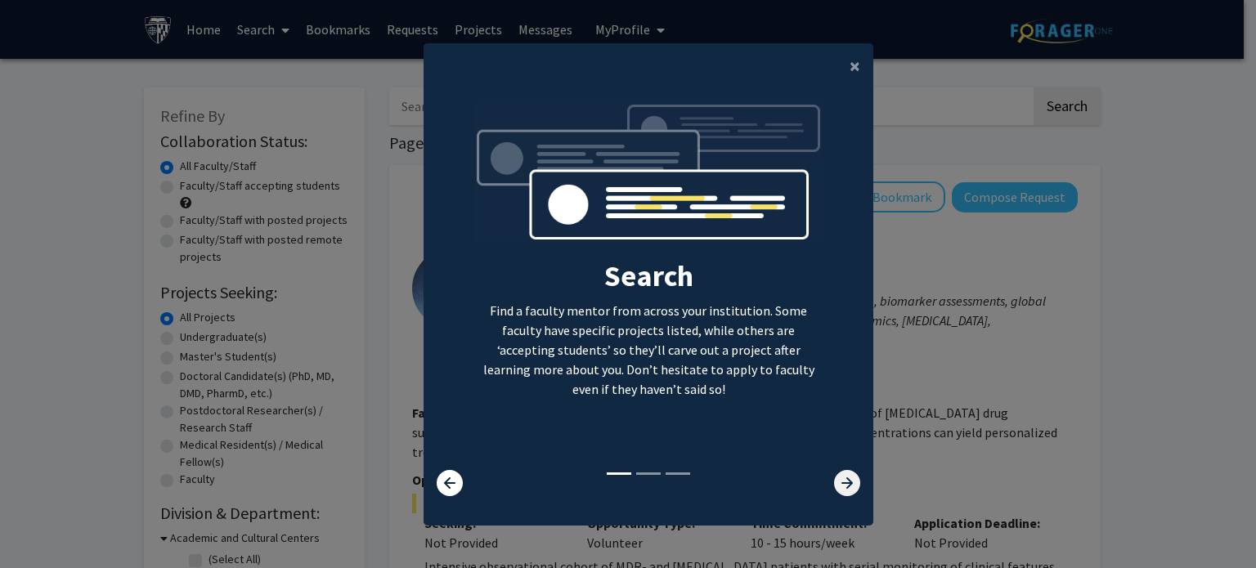
click at [840, 478] on icon at bounding box center [847, 483] width 26 height 26
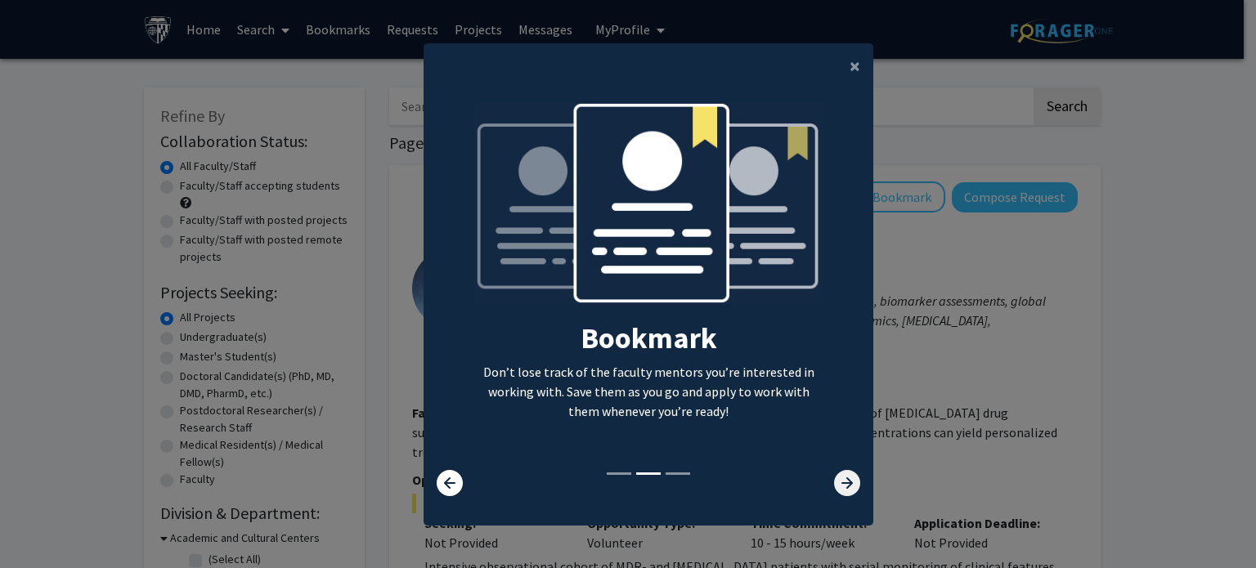
click at [840, 478] on icon at bounding box center [847, 483] width 26 height 26
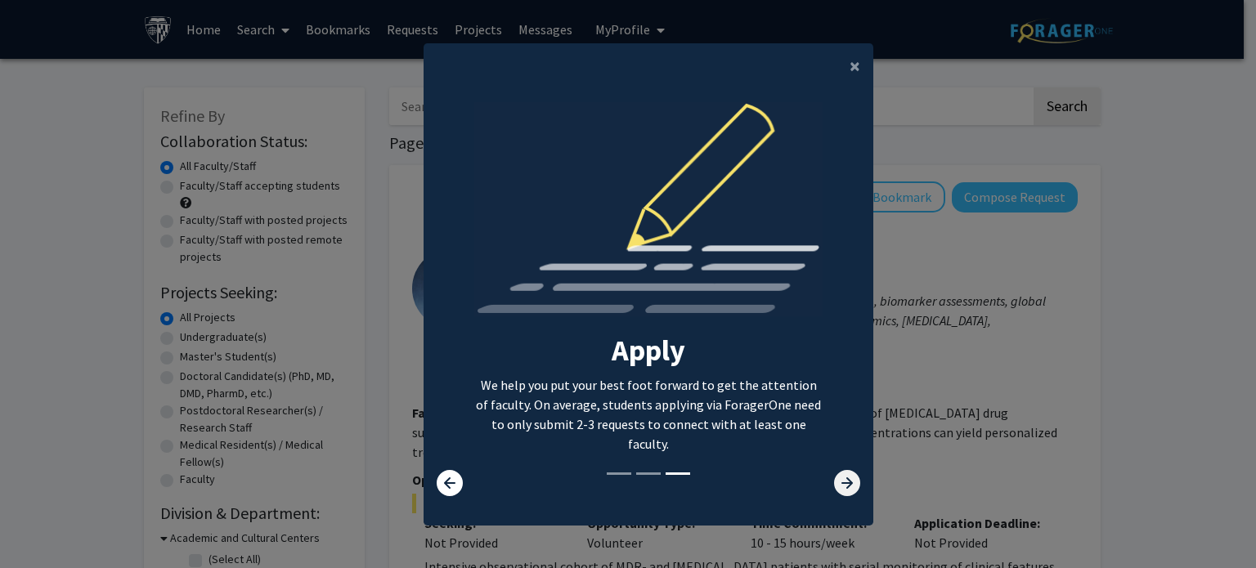
click at [840, 478] on icon at bounding box center [847, 483] width 26 height 26
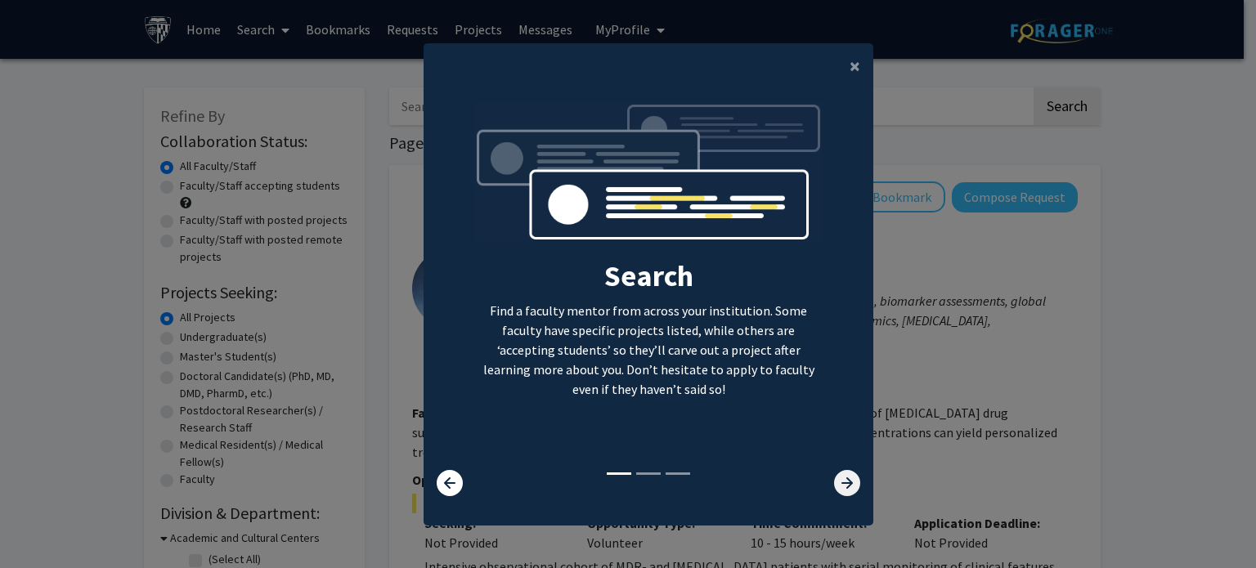
click at [840, 478] on icon at bounding box center [847, 483] width 26 height 26
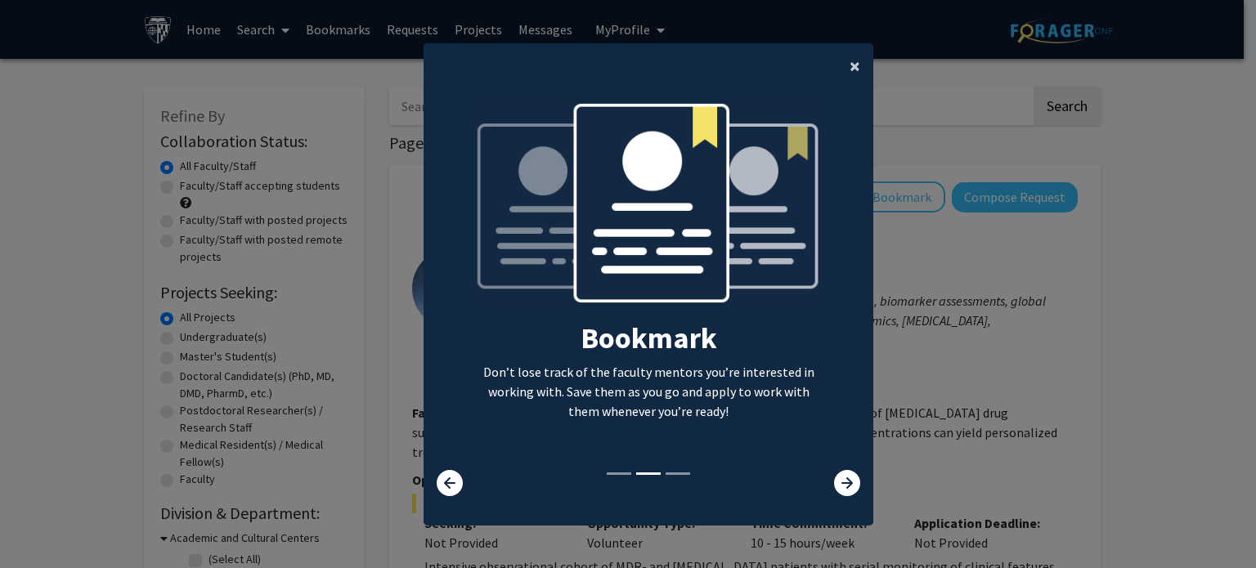
click at [854, 56] on span "×" at bounding box center [855, 65] width 11 height 25
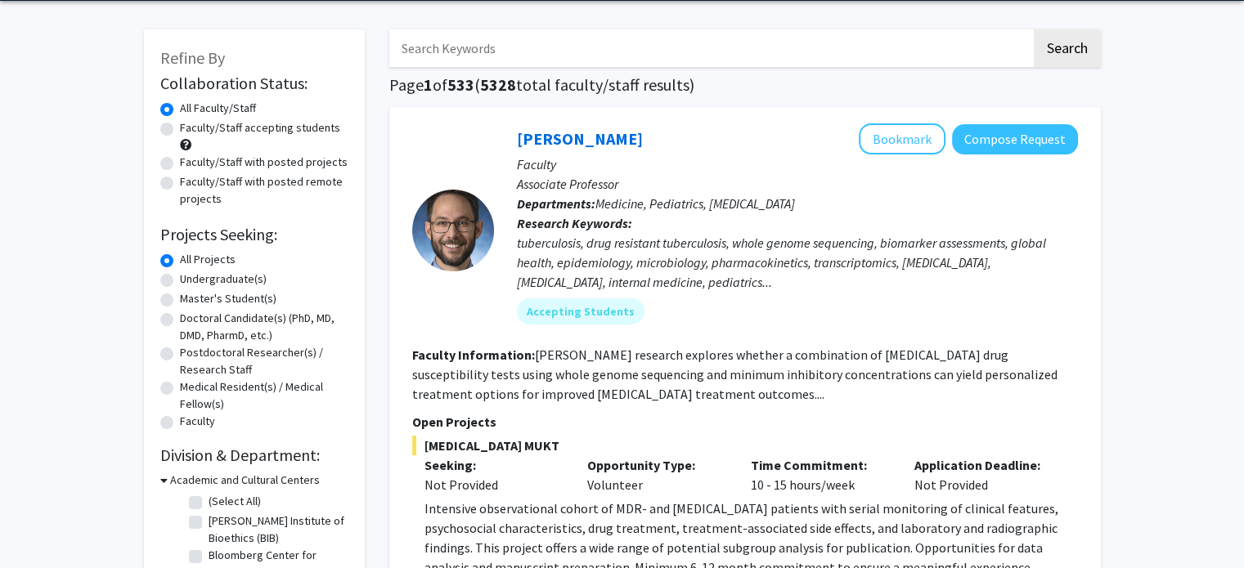
scroll to position [57, 0]
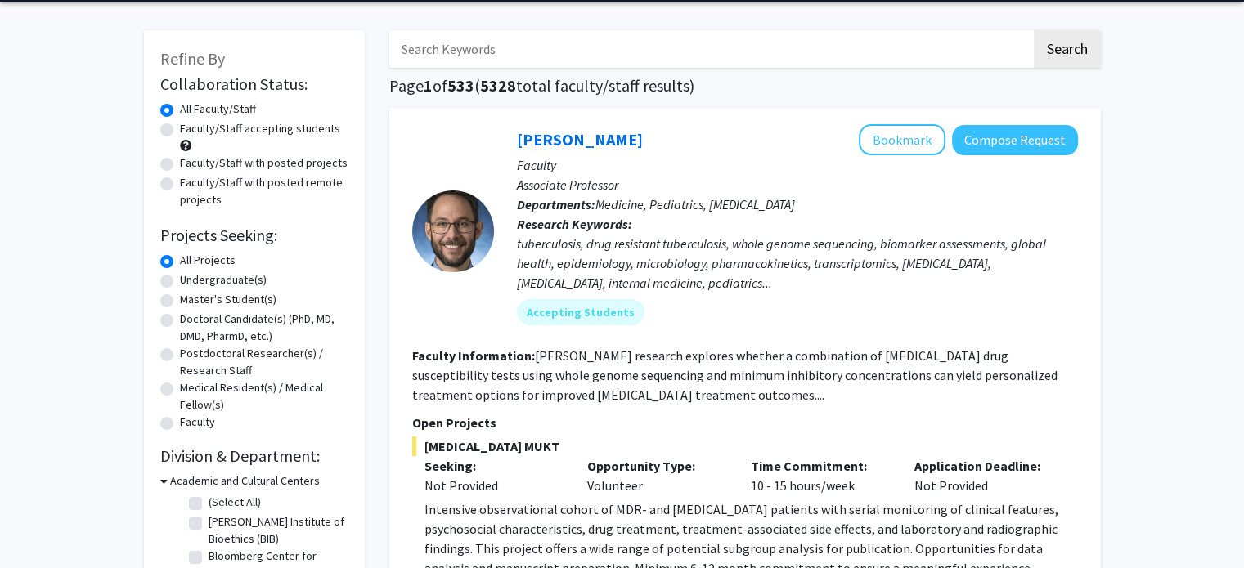
click at [258, 300] on label "Master's Student(s)" at bounding box center [228, 299] width 96 height 17
click at [191, 300] on input "Master's Student(s)" at bounding box center [185, 296] width 11 height 11
radio input "true"
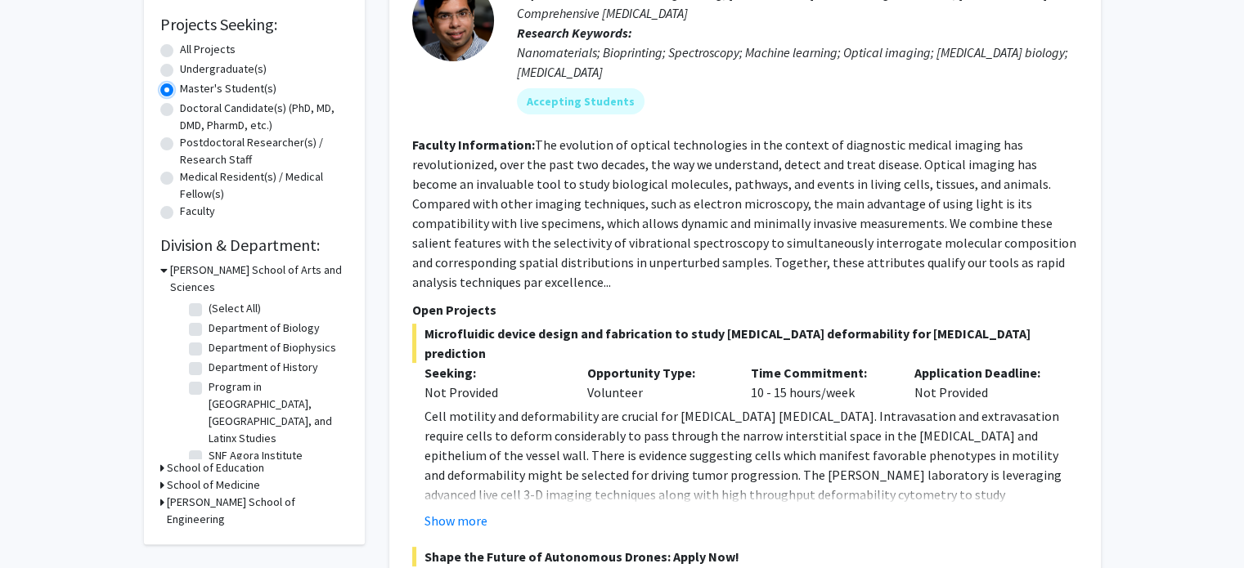
scroll to position [265, 0]
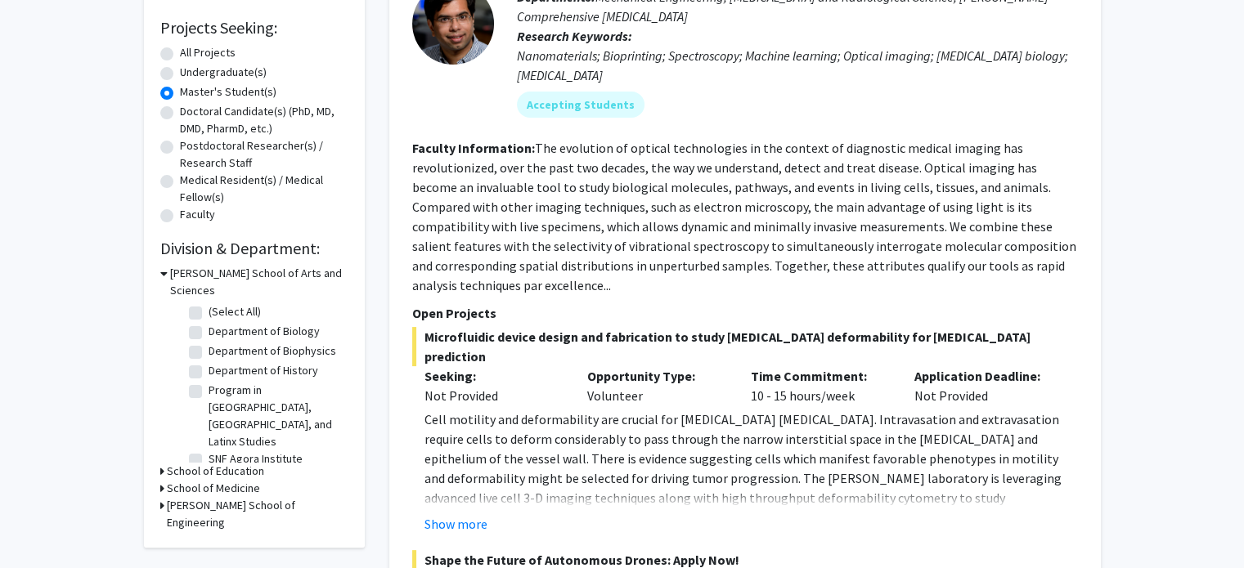
click at [162, 274] on icon at bounding box center [163, 273] width 7 height 17
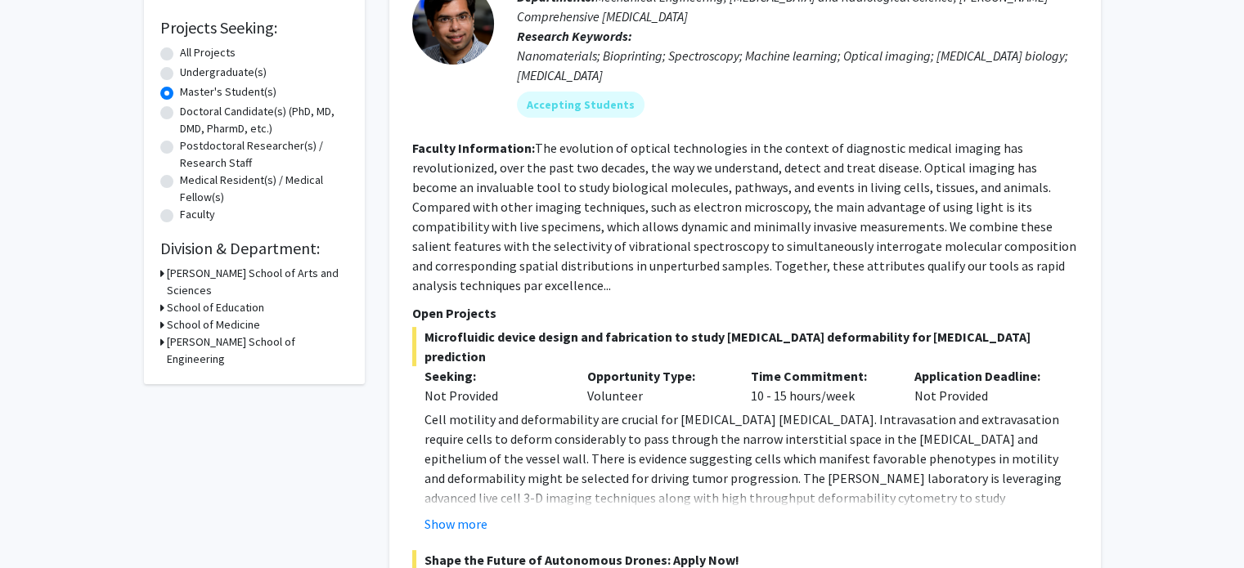
click at [162, 334] on icon at bounding box center [162, 342] width 4 height 17
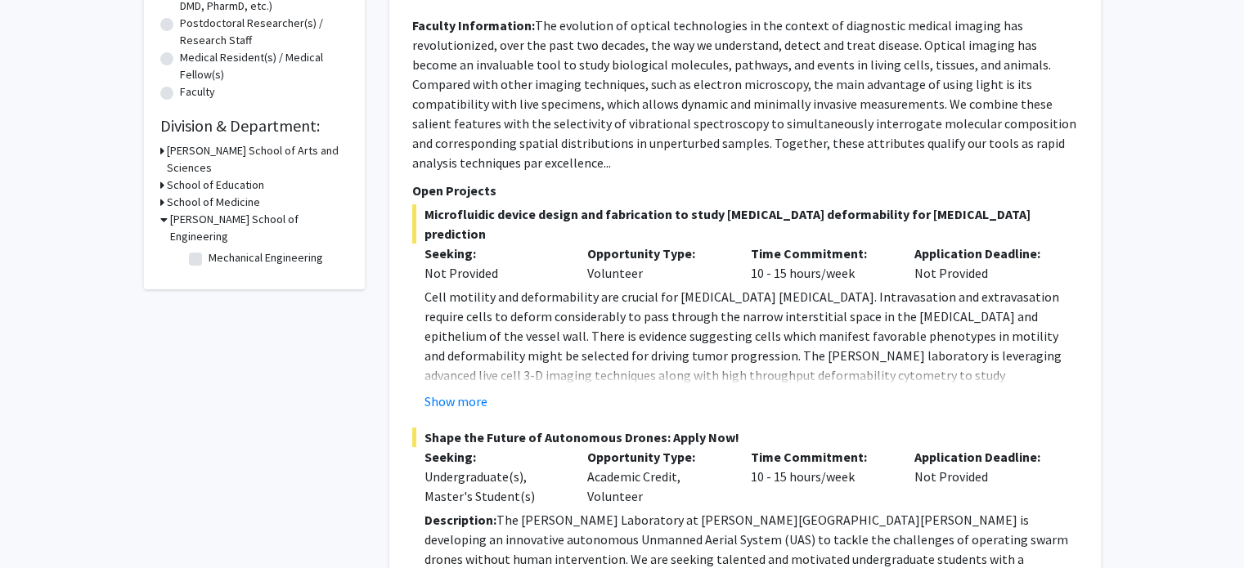
scroll to position [392, 0]
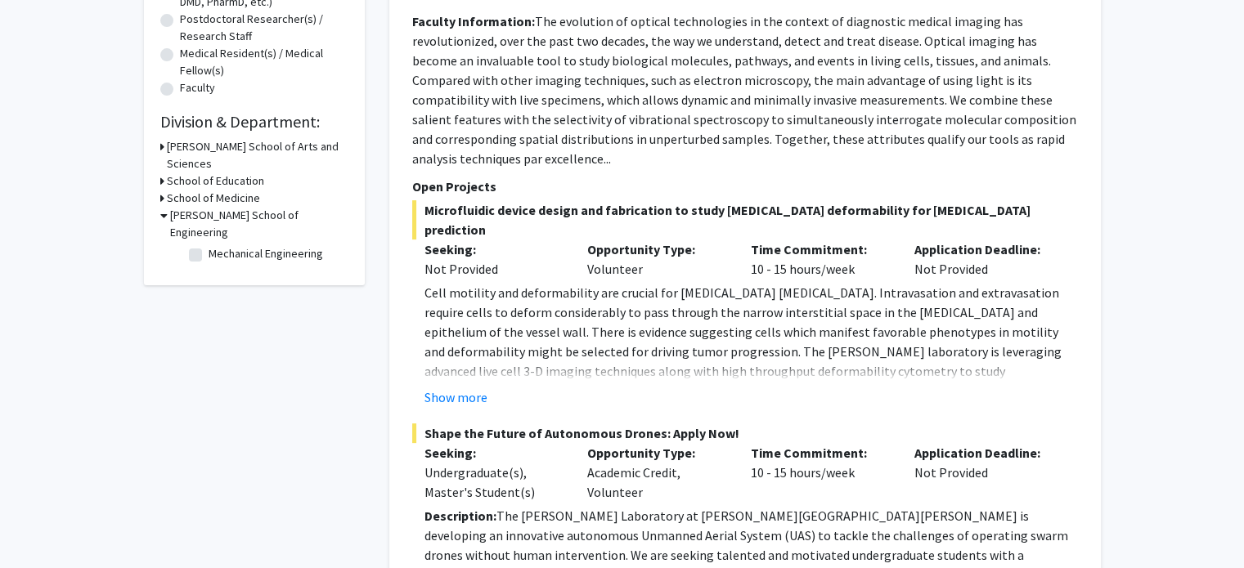
click at [448, 366] on fg-read-more "Cell motility and deformability are crucial for [MEDICAL_DATA] [MEDICAL_DATA]. …" at bounding box center [745, 345] width 666 height 124
click at [448, 388] on button "Show more" at bounding box center [455, 398] width 63 height 20
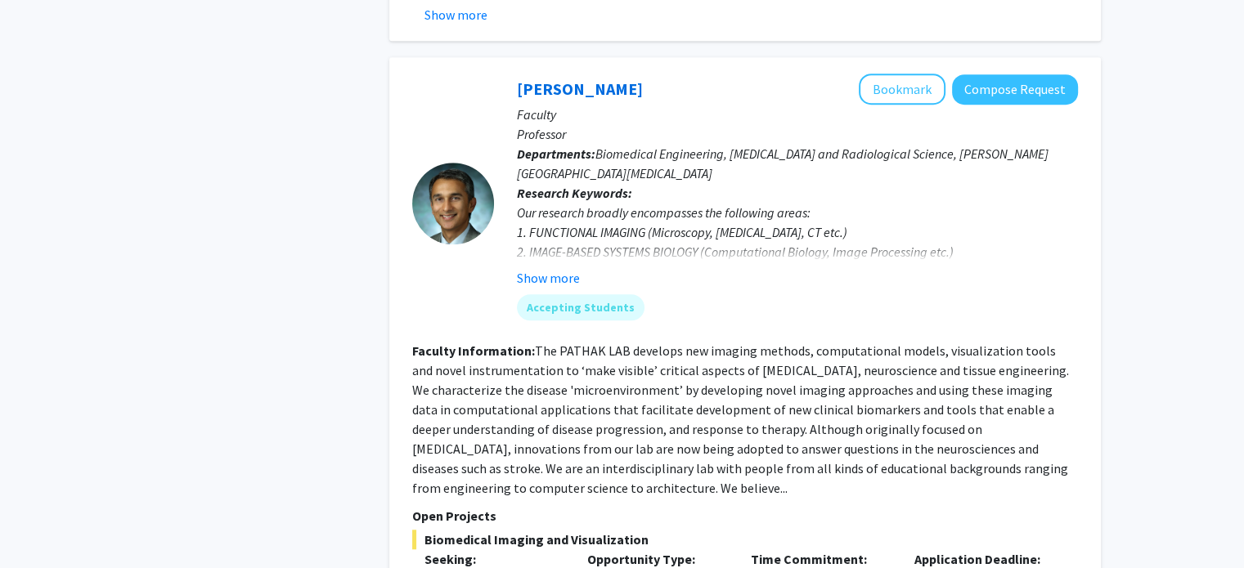
scroll to position [1268, 0]
